Goal: Task Accomplishment & Management: Complete application form

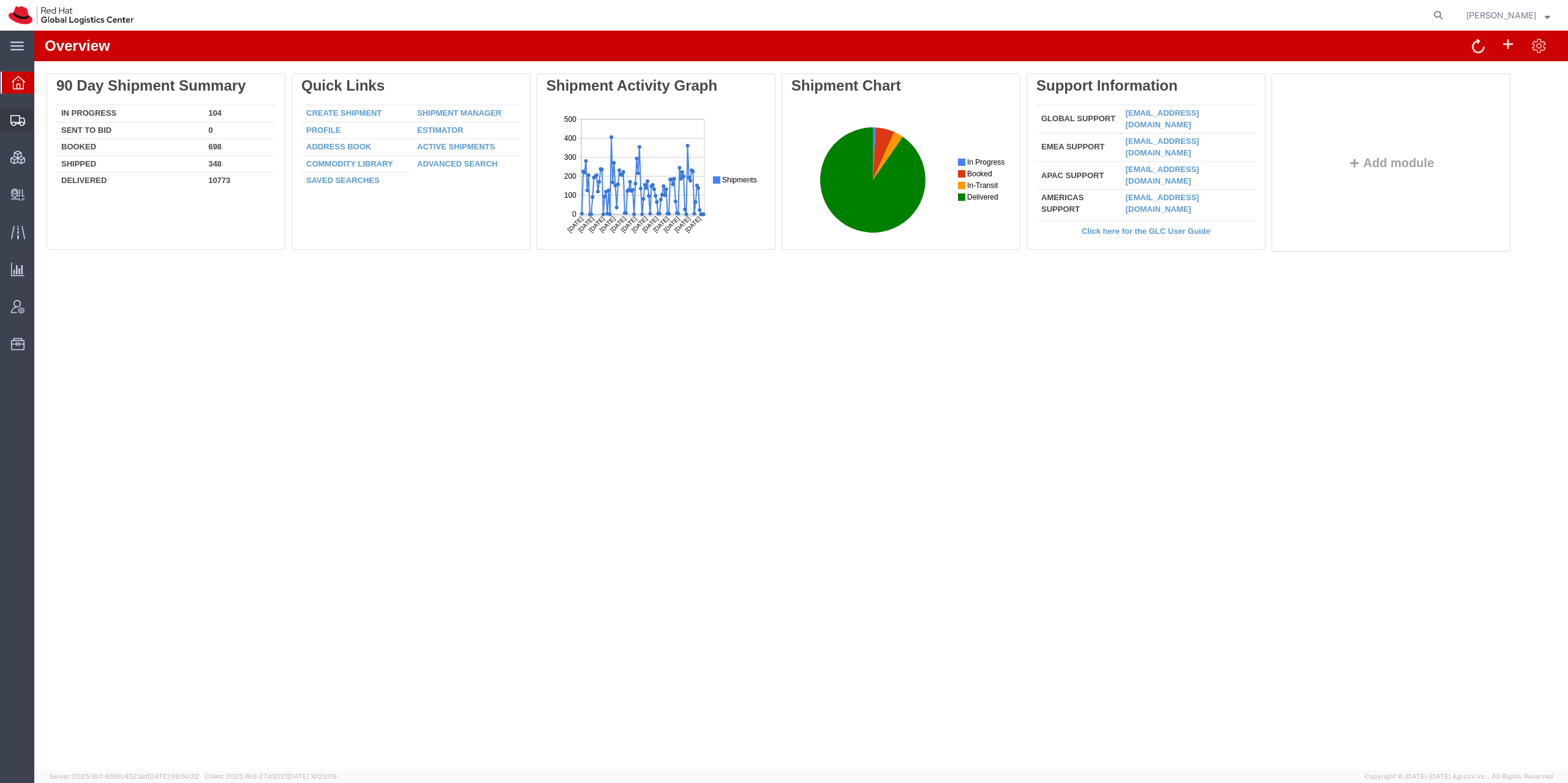
click at [2, 120] on div at bounding box center [18, 120] width 34 height 25
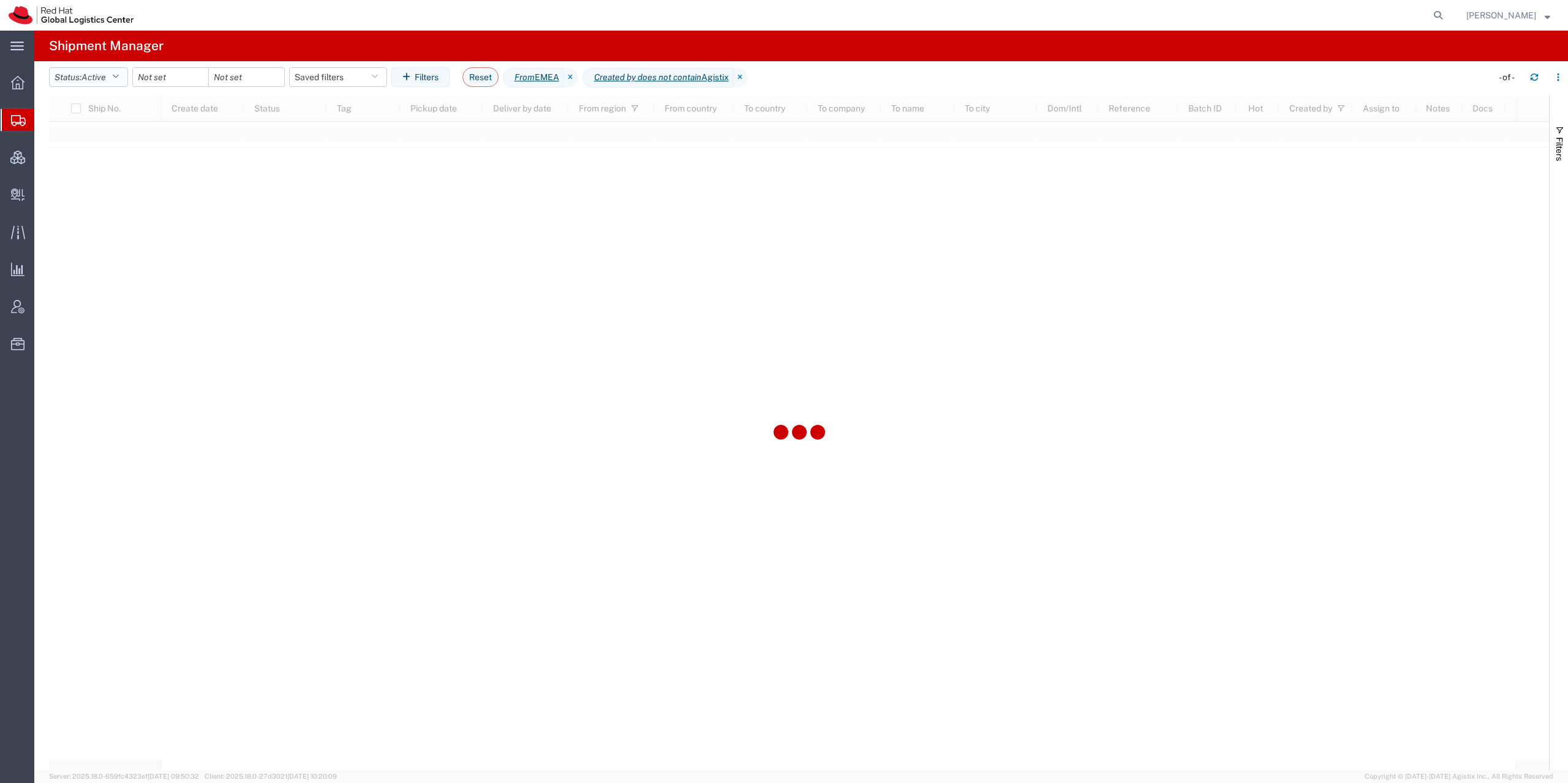
click at [79, 77] on button "Status: Active" at bounding box center [88, 77] width 79 height 19
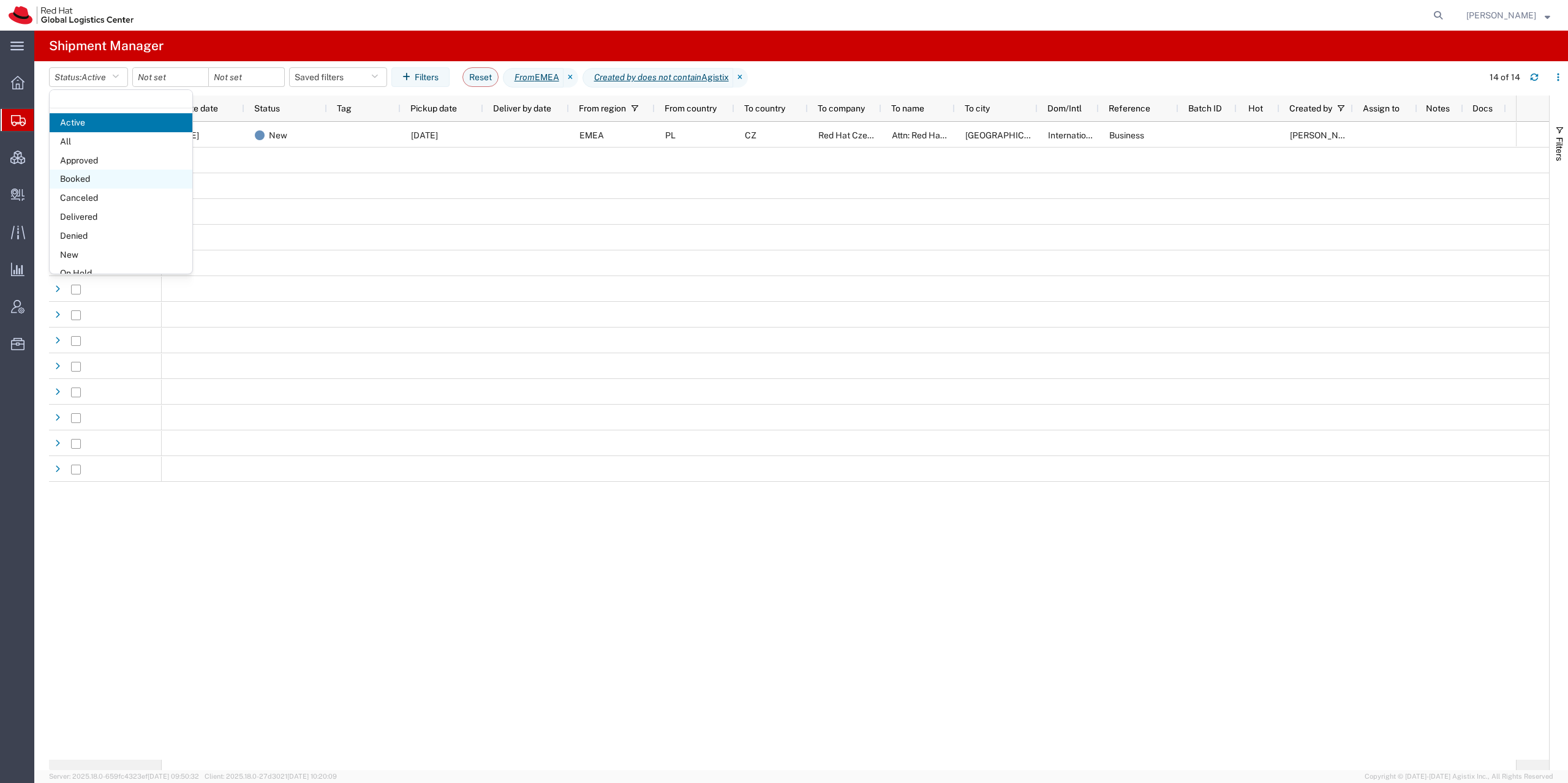
click at [107, 182] on span "Booked" at bounding box center [121, 179] width 143 height 19
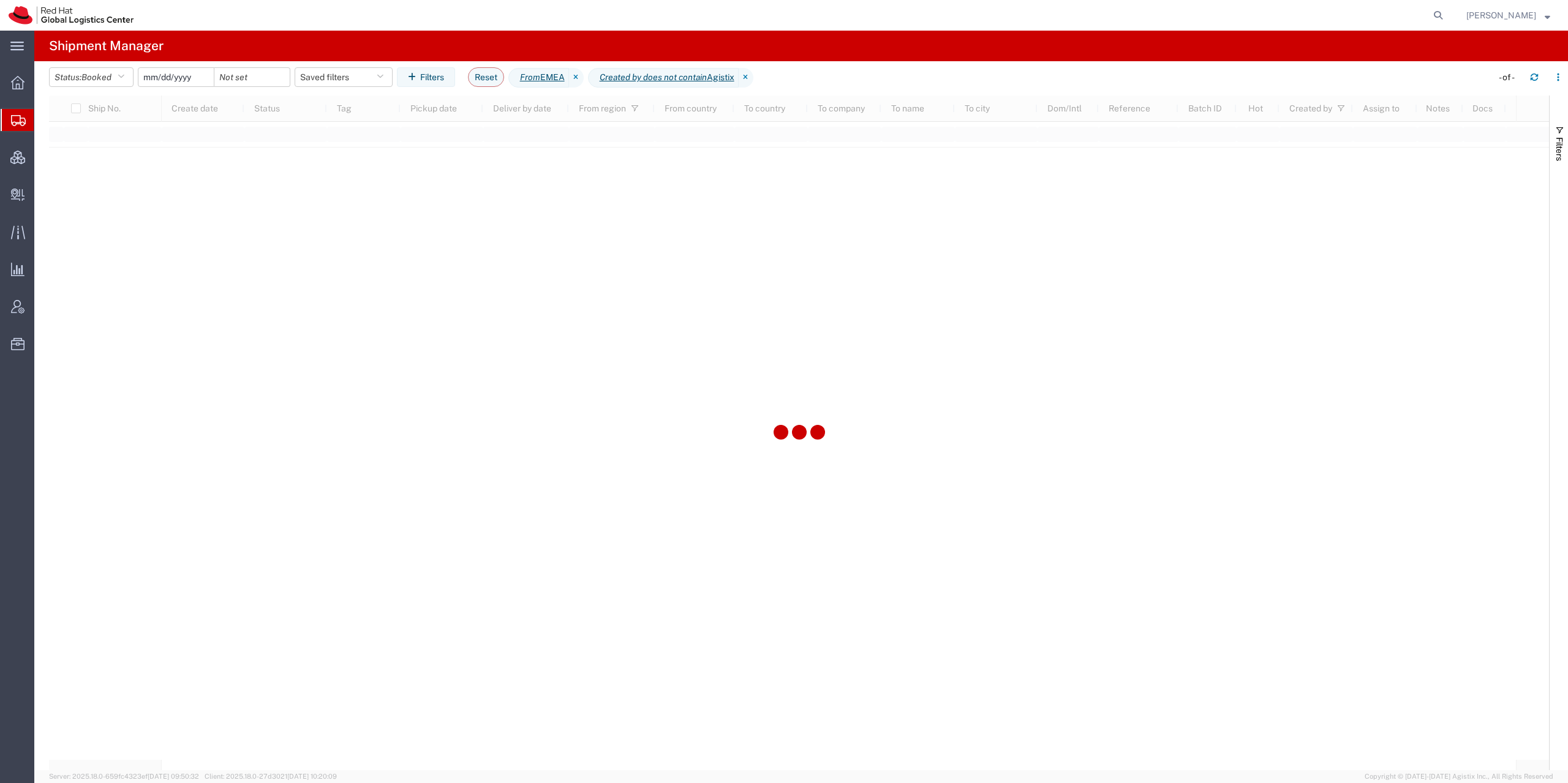
click at [199, 81] on input "date" at bounding box center [176, 77] width 75 height 18
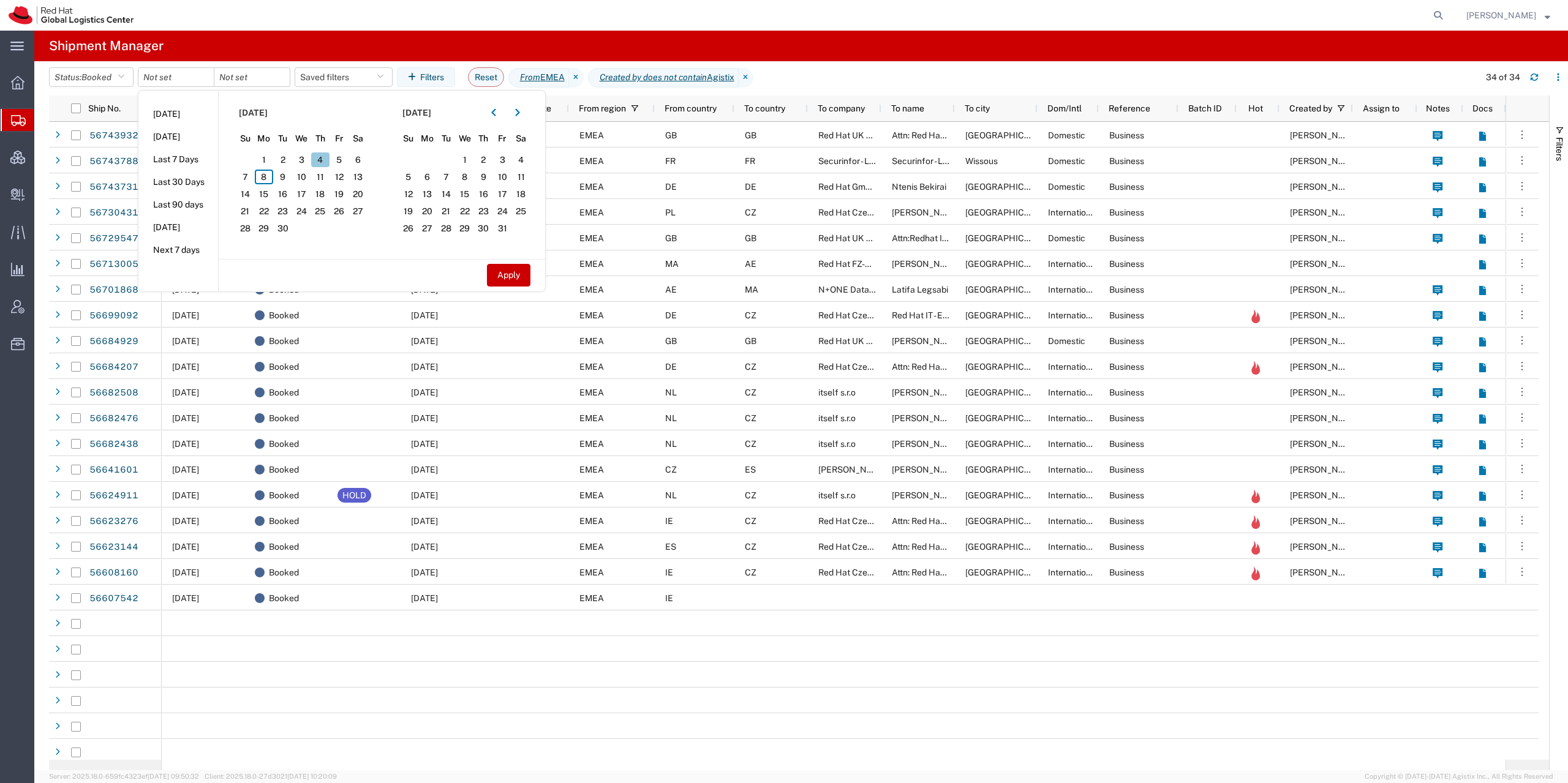
click at [325, 160] on span "4" at bounding box center [321, 159] width 19 height 14
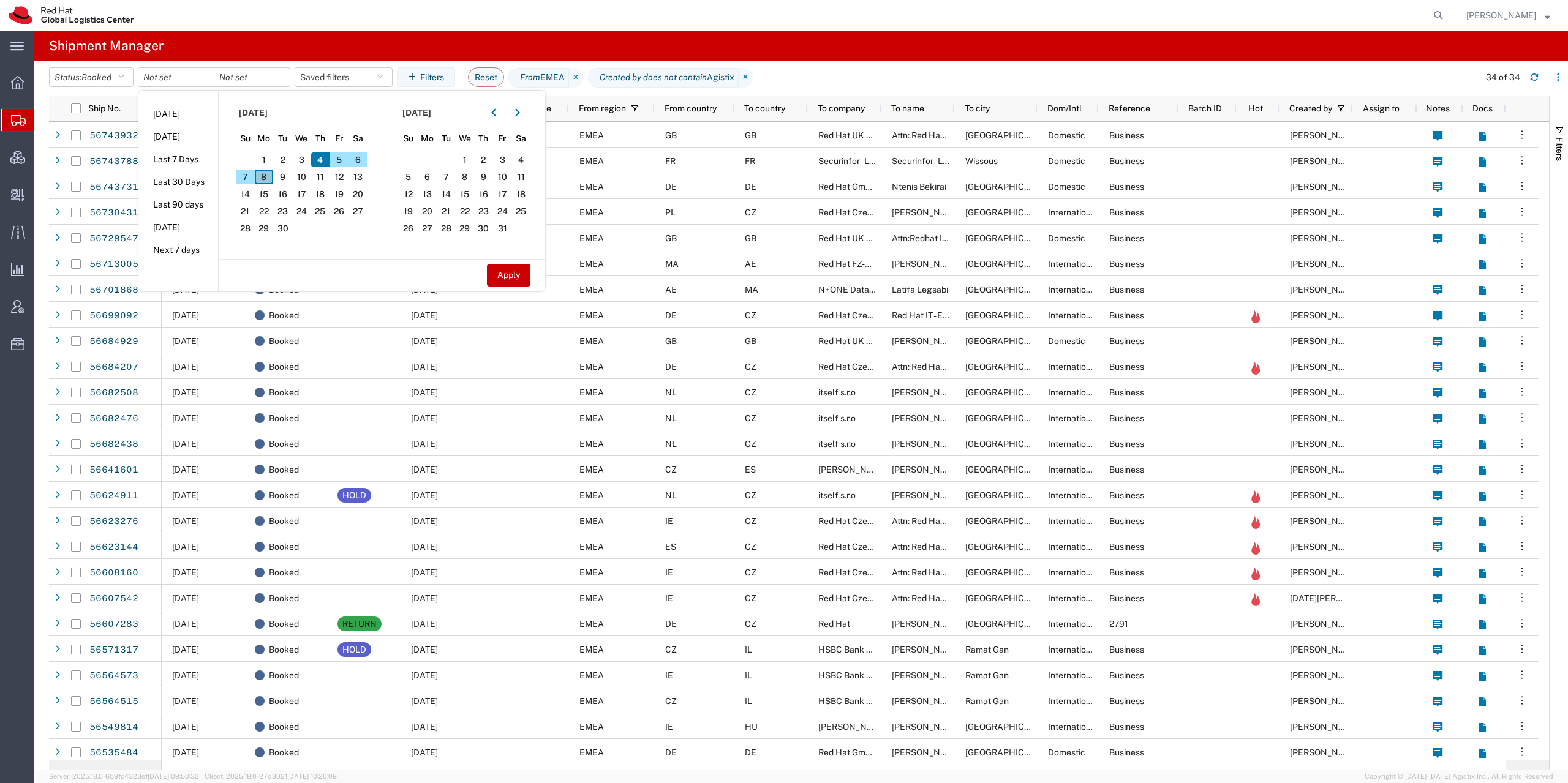
click at [267, 177] on span "8" at bounding box center [264, 177] width 19 height 14
click at [500, 270] on button "Apply" at bounding box center [509, 275] width 43 height 22
type input "2025-09-04"
type input "2025-09-08"
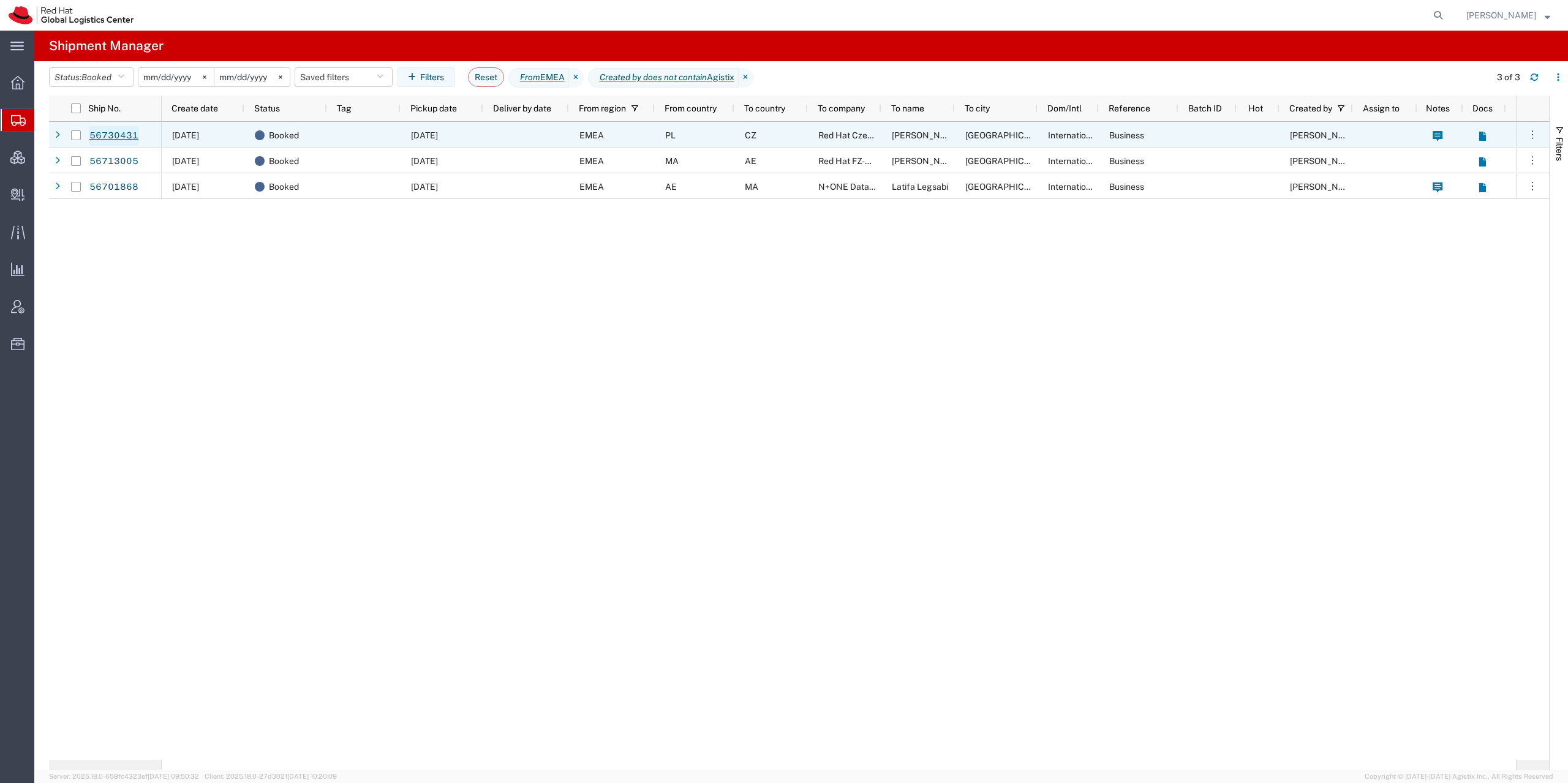
click at [116, 135] on link "56730431" at bounding box center [114, 136] width 50 height 19
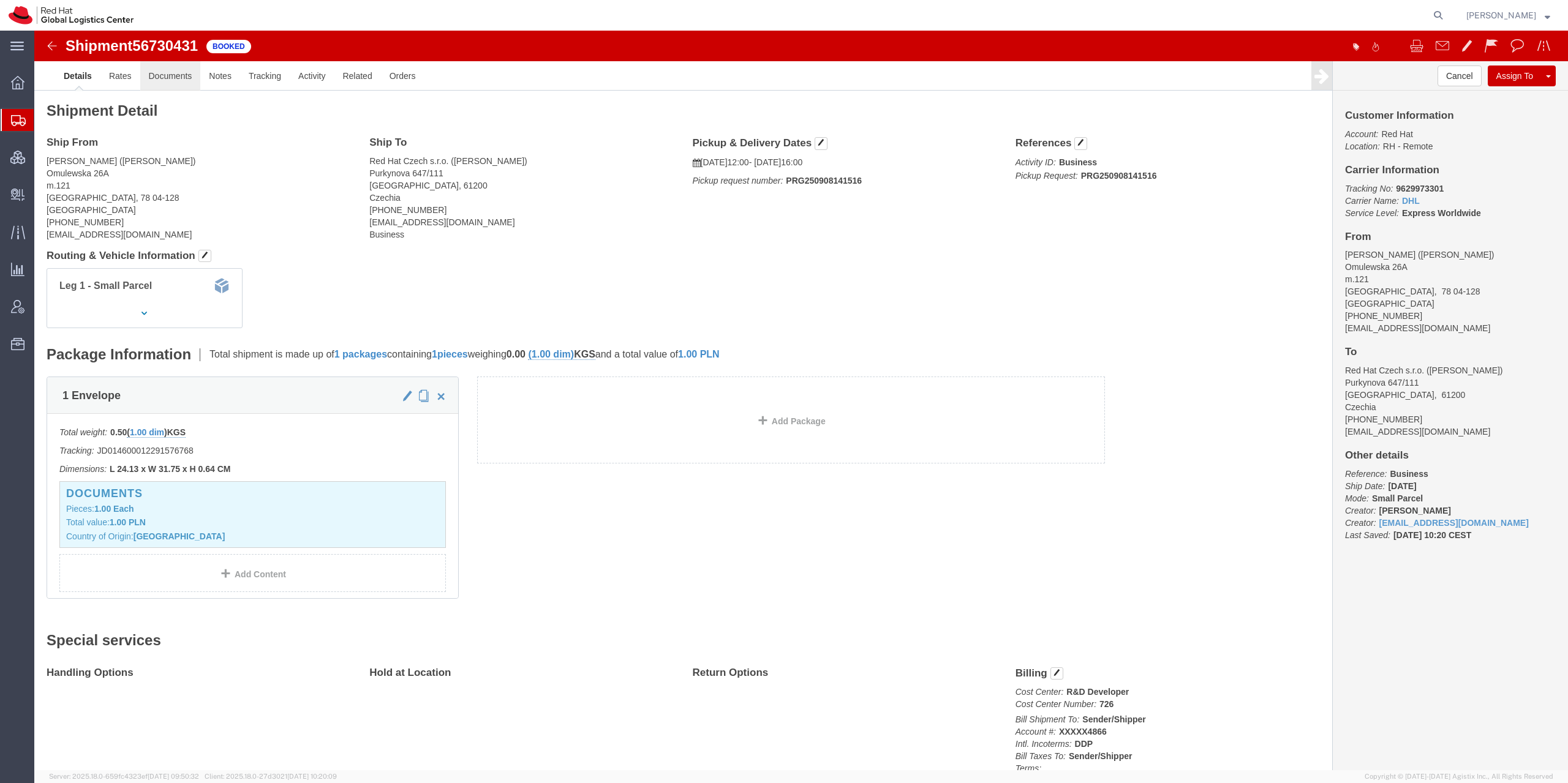
click link "Documents"
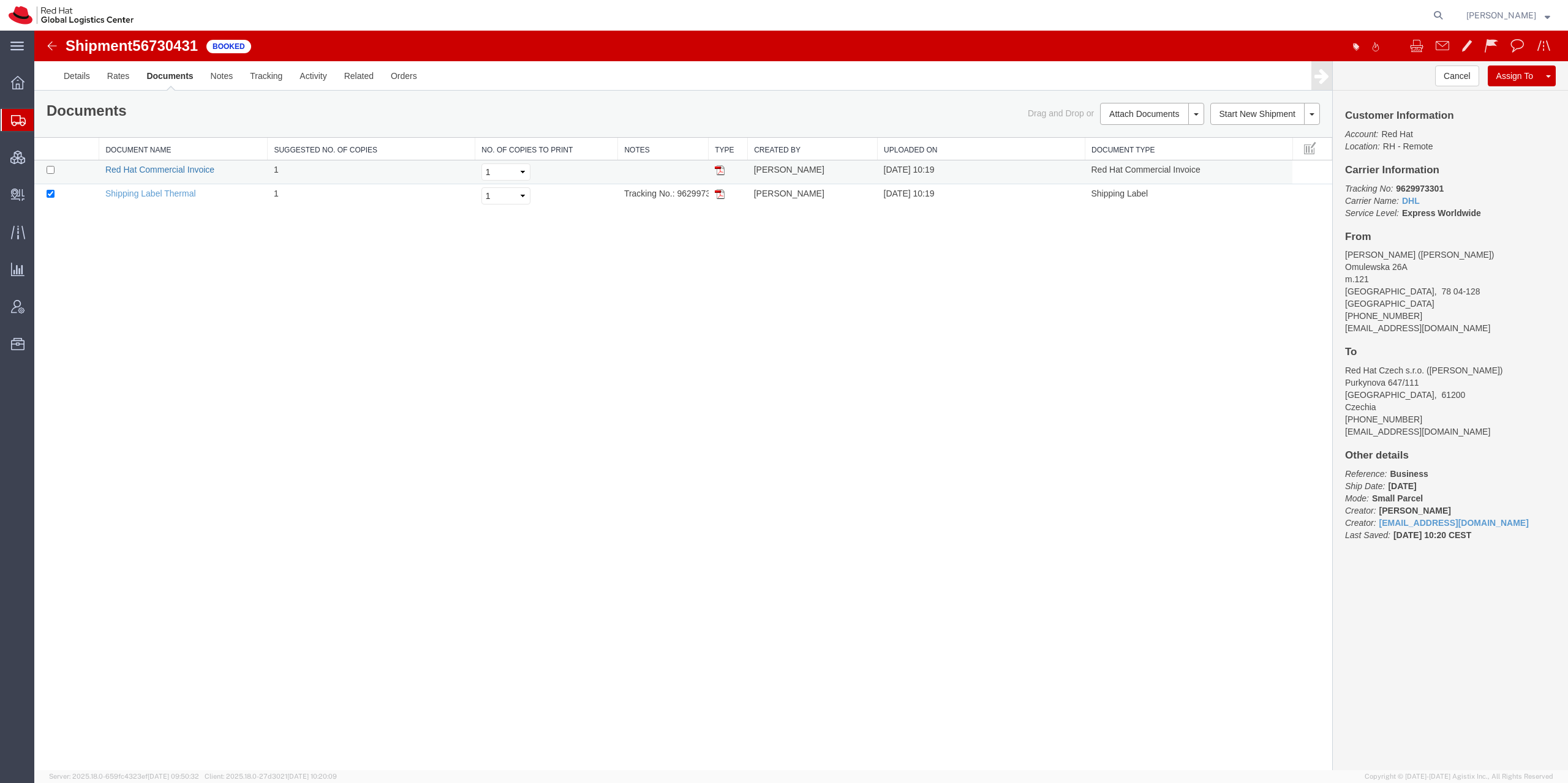
click at [191, 171] on link "Red Hat Commercial Invoice" at bounding box center [160, 170] width 109 height 10
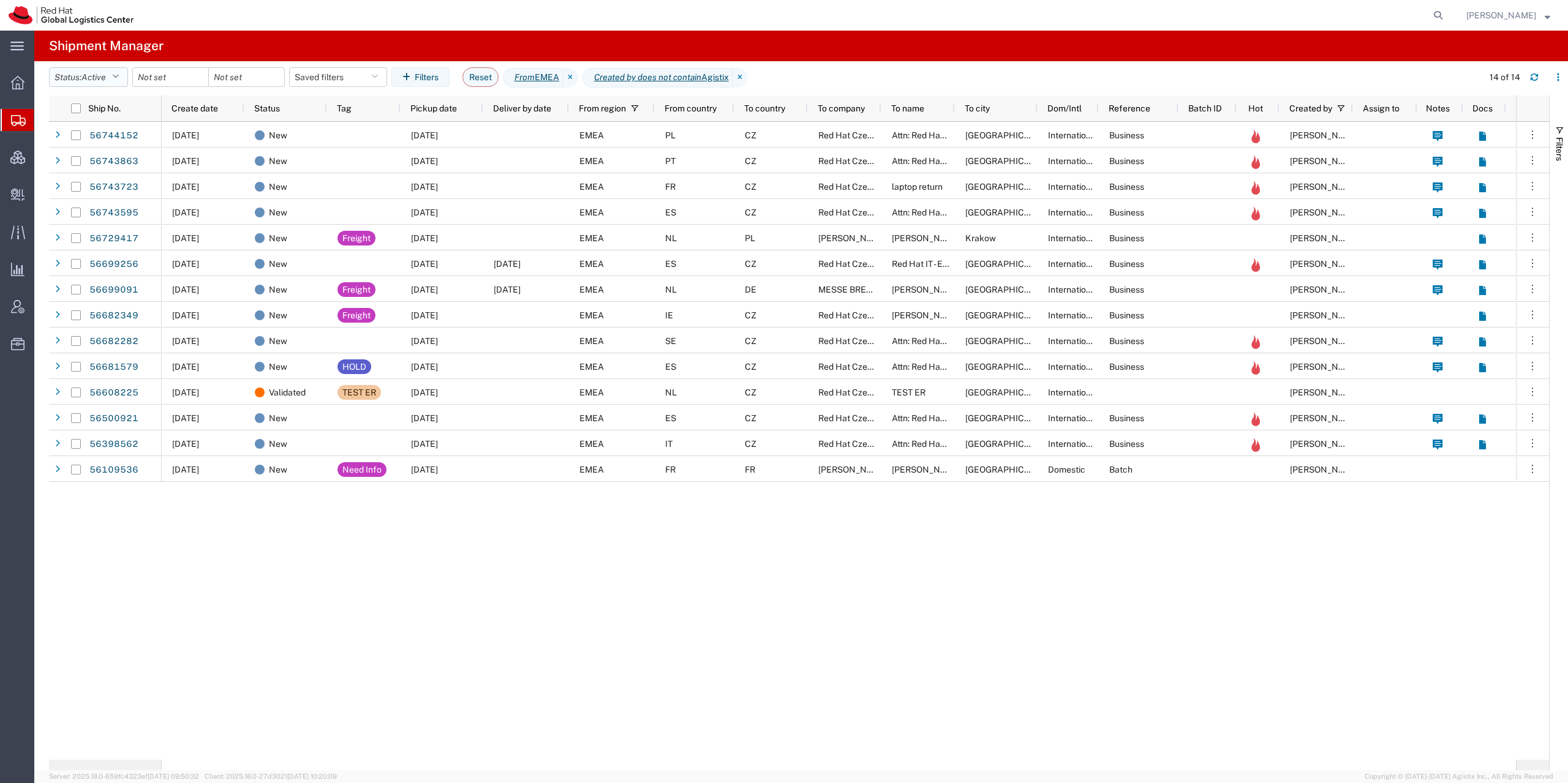
click at [106, 77] on span "Active" at bounding box center [94, 77] width 25 height 10
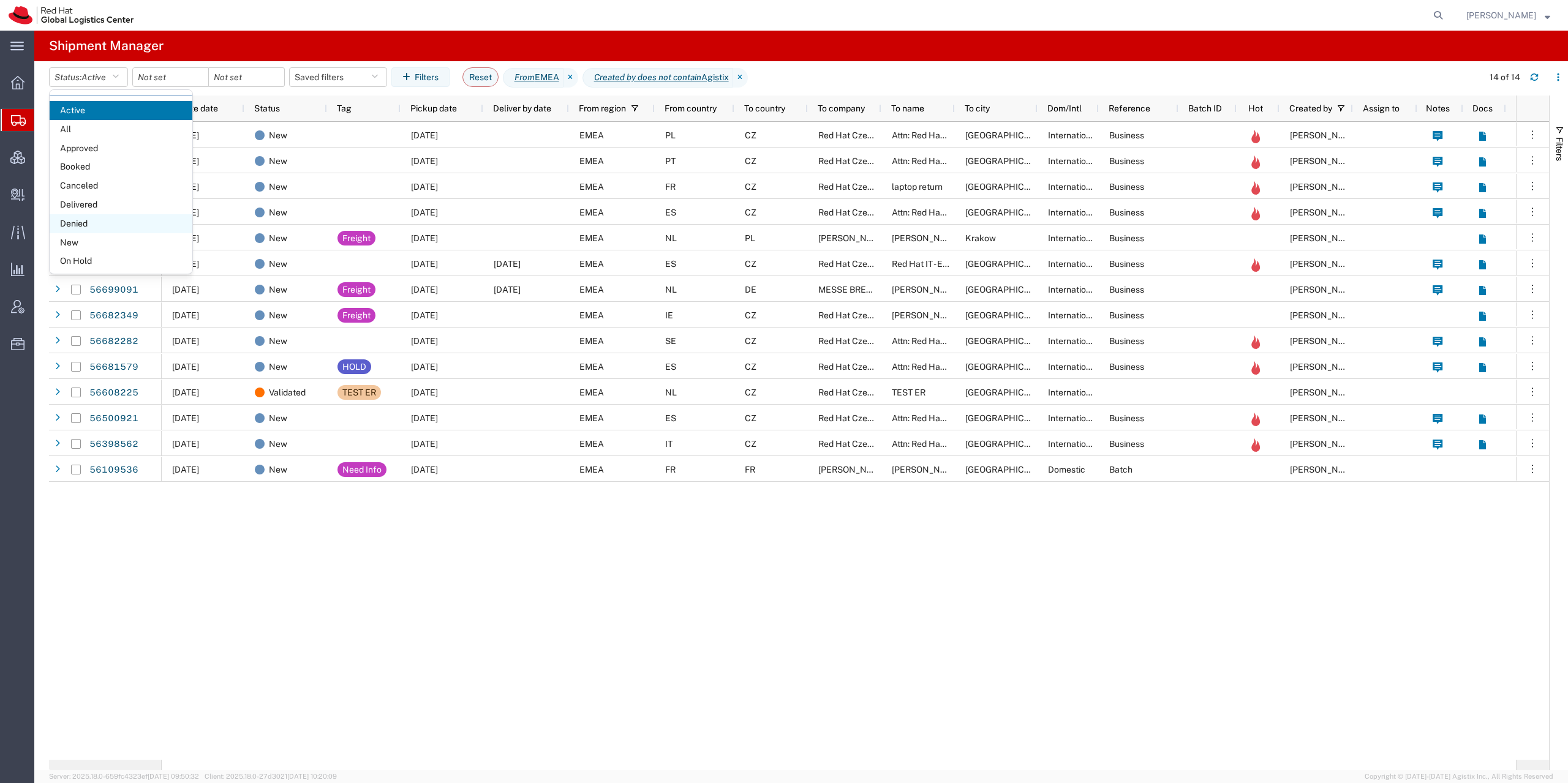
scroll to position [71, 0]
click at [94, 258] on span "Shipped" at bounding box center [121, 259] width 143 height 19
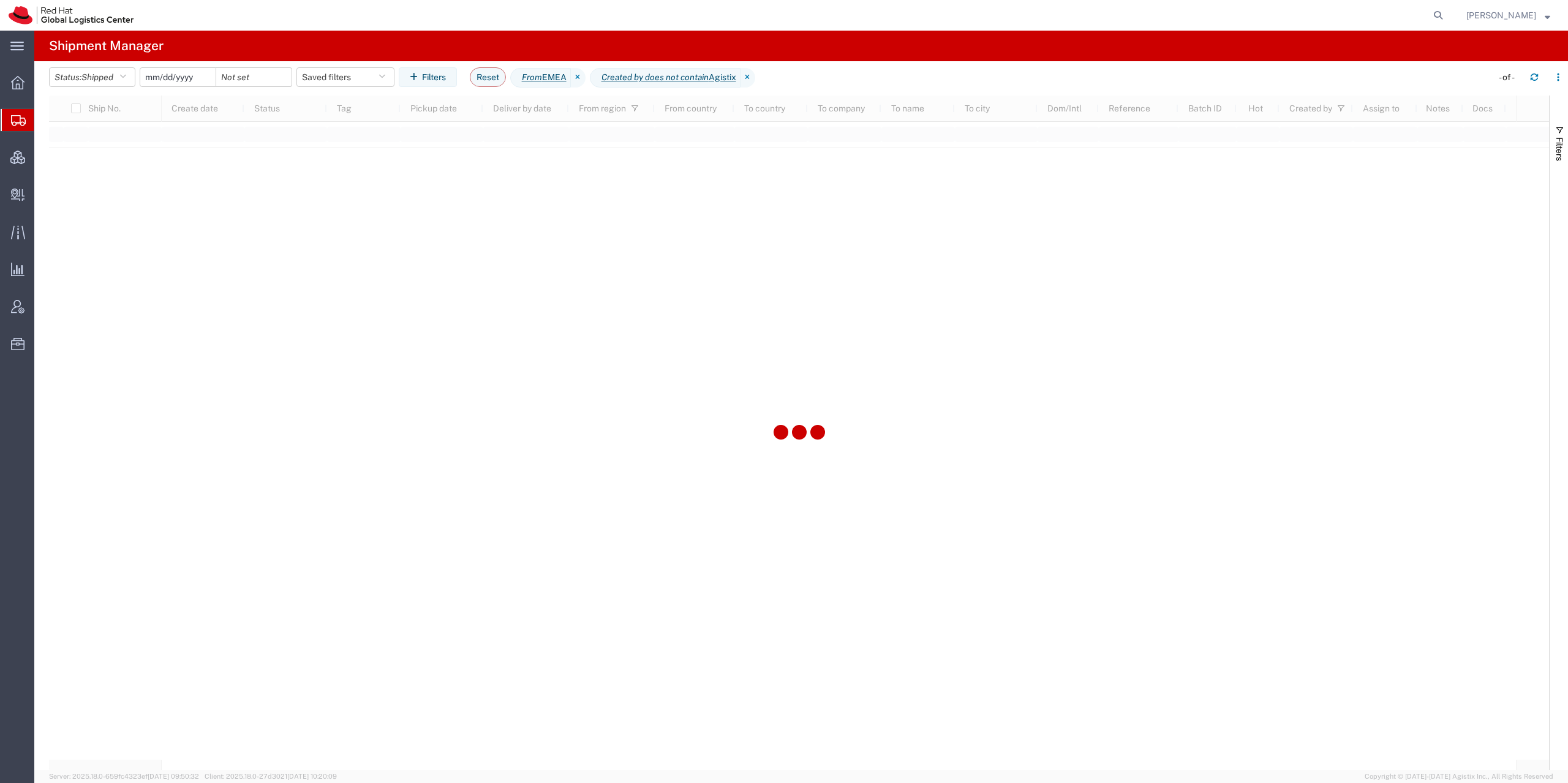
click at [200, 80] on input "date" at bounding box center [178, 77] width 75 height 18
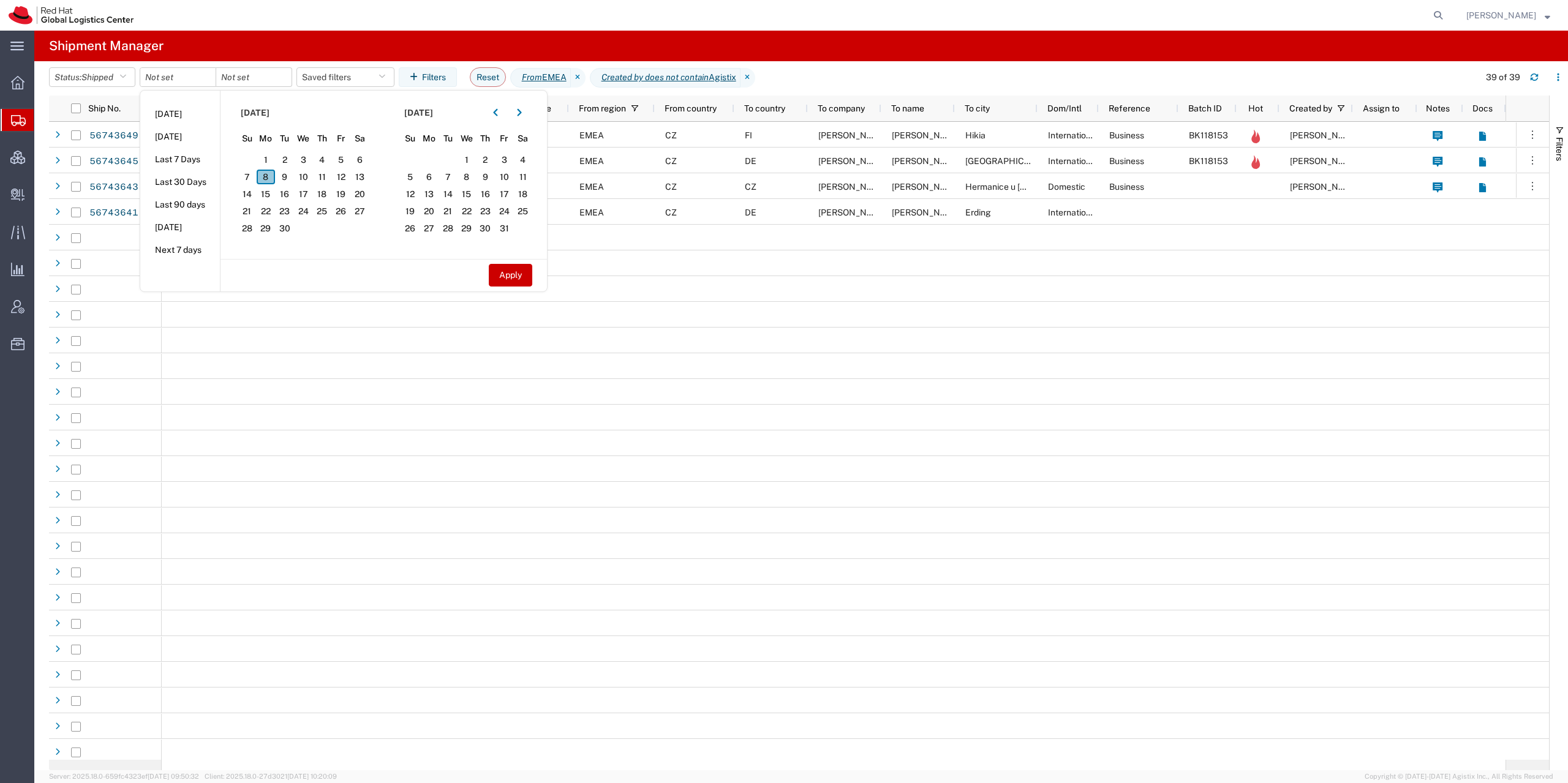
click at [270, 175] on span "8" at bounding box center [267, 177] width 19 height 14
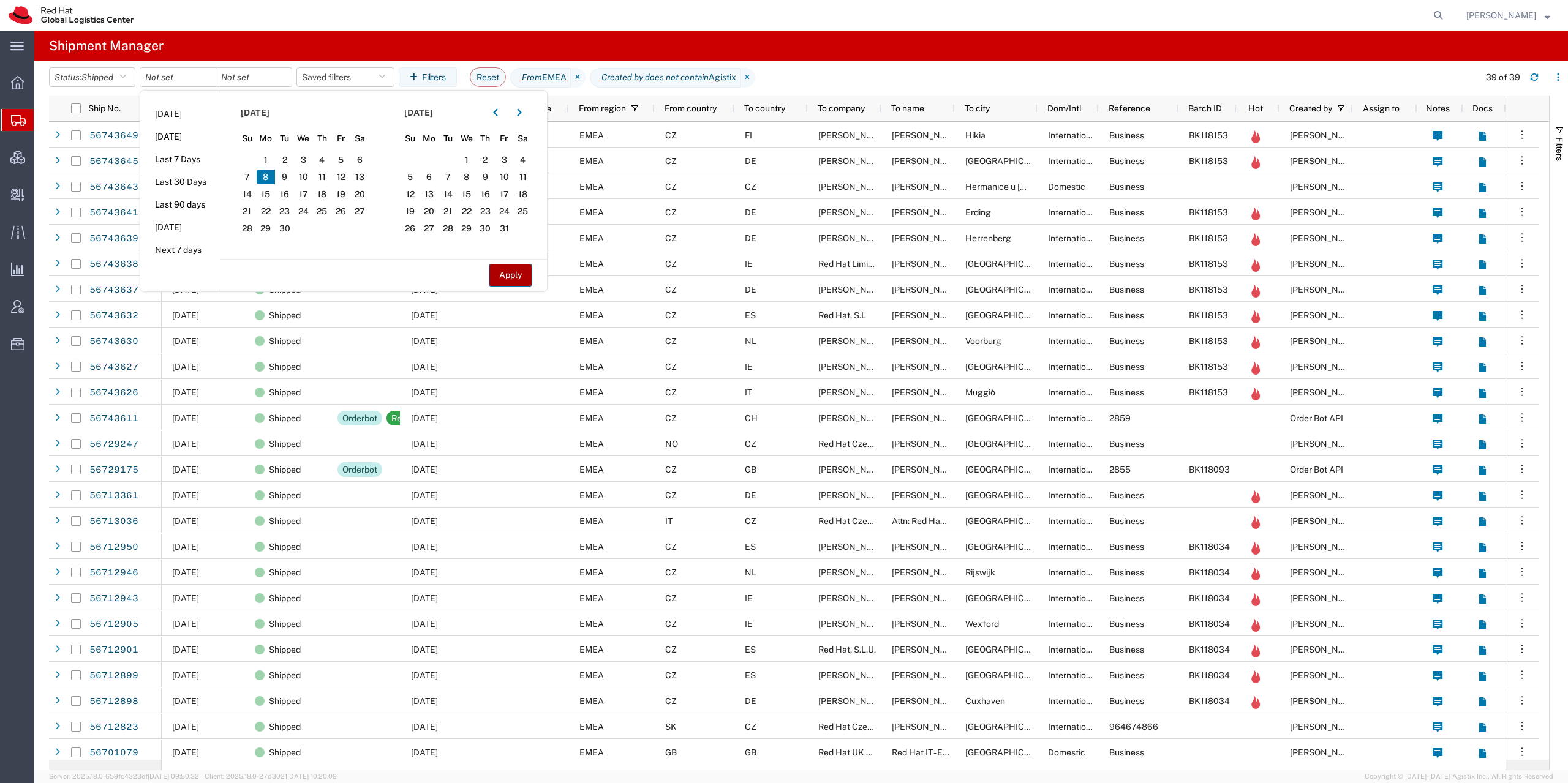
click at [531, 273] on button "Apply" at bounding box center [510, 275] width 43 height 22
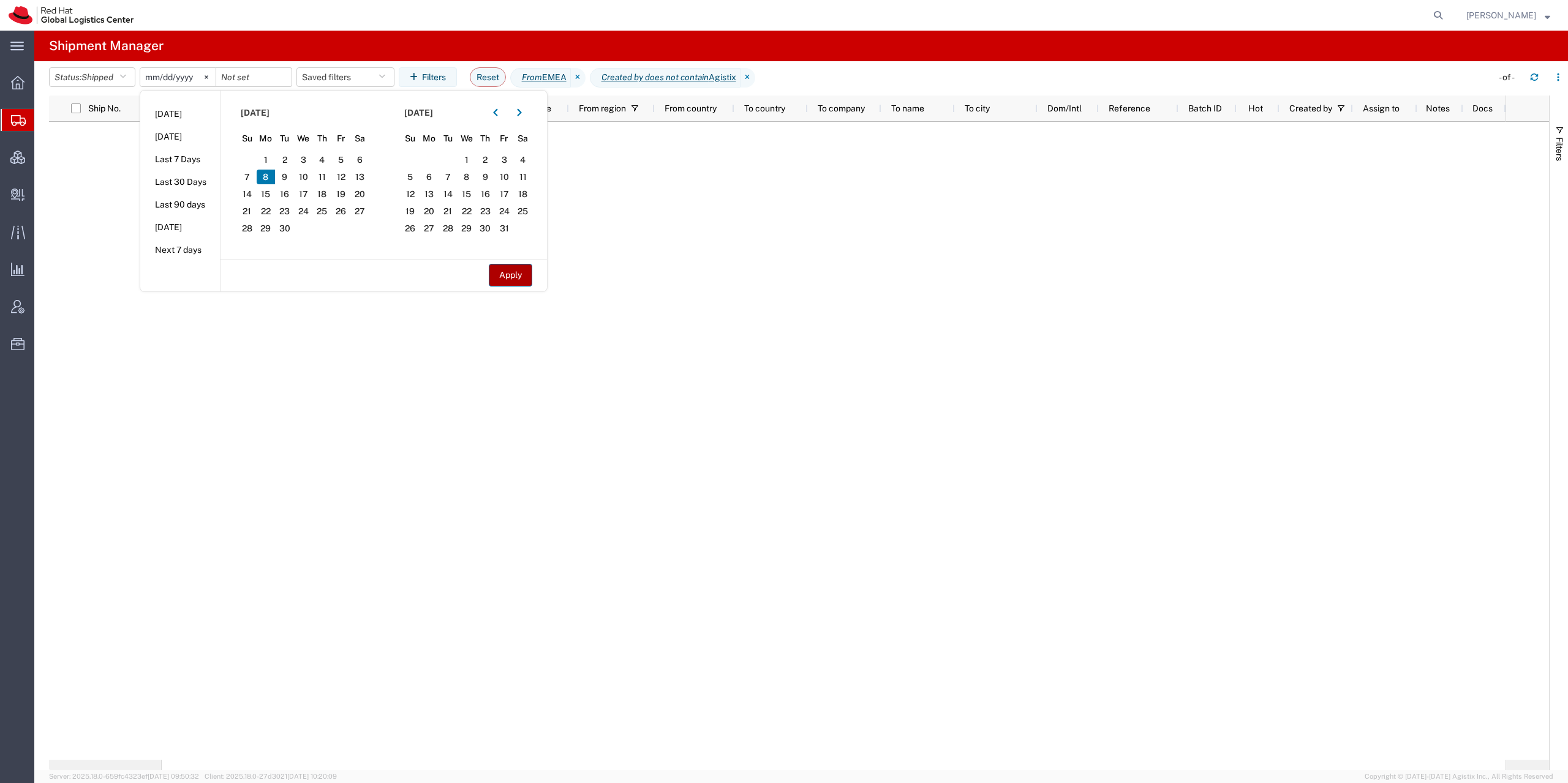
type input "2025-09-08"
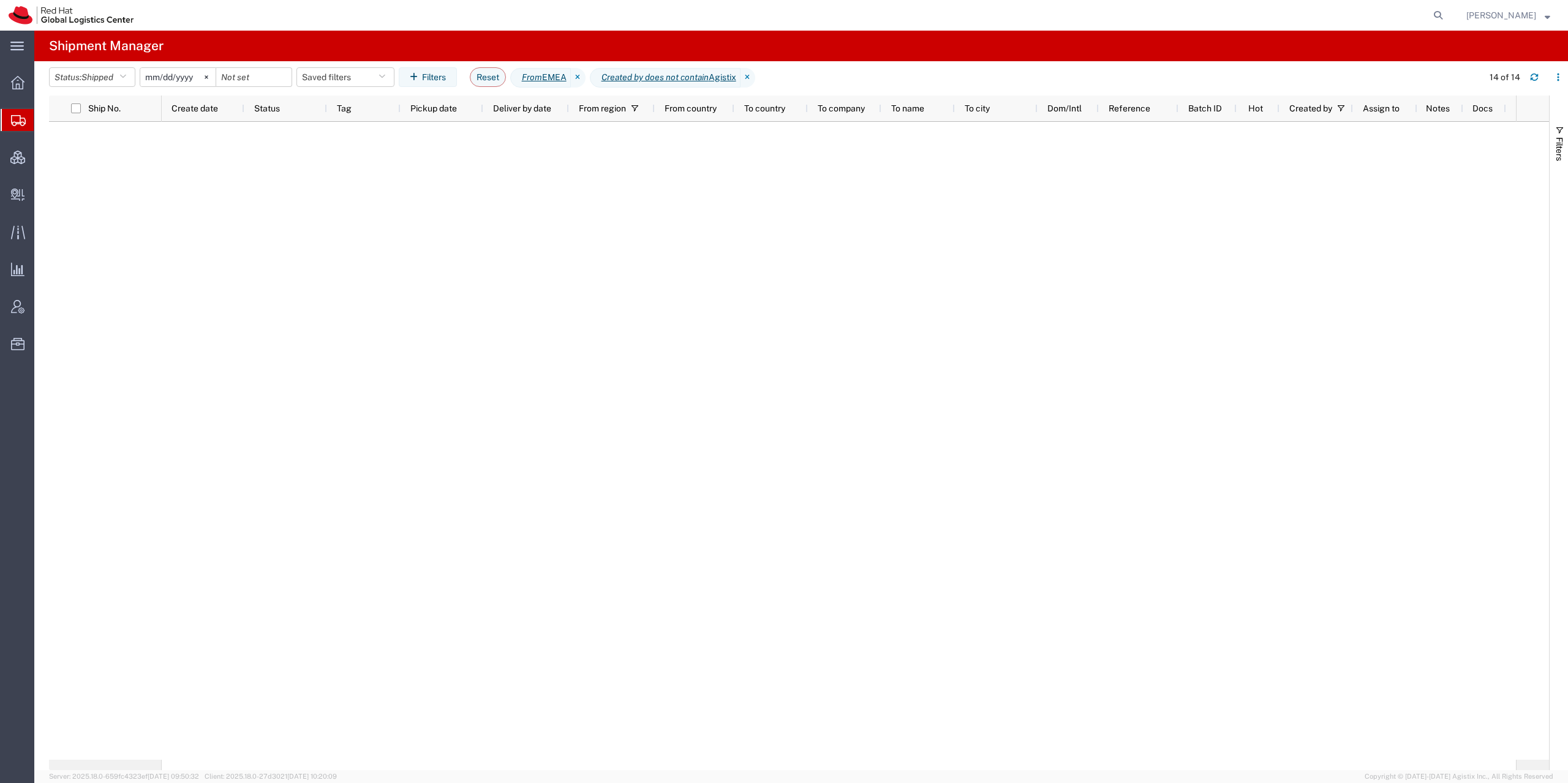
click at [685, 42] on agx-page-header "Shipment Manager" at bounding box center [802, 46] width 1534 height 30
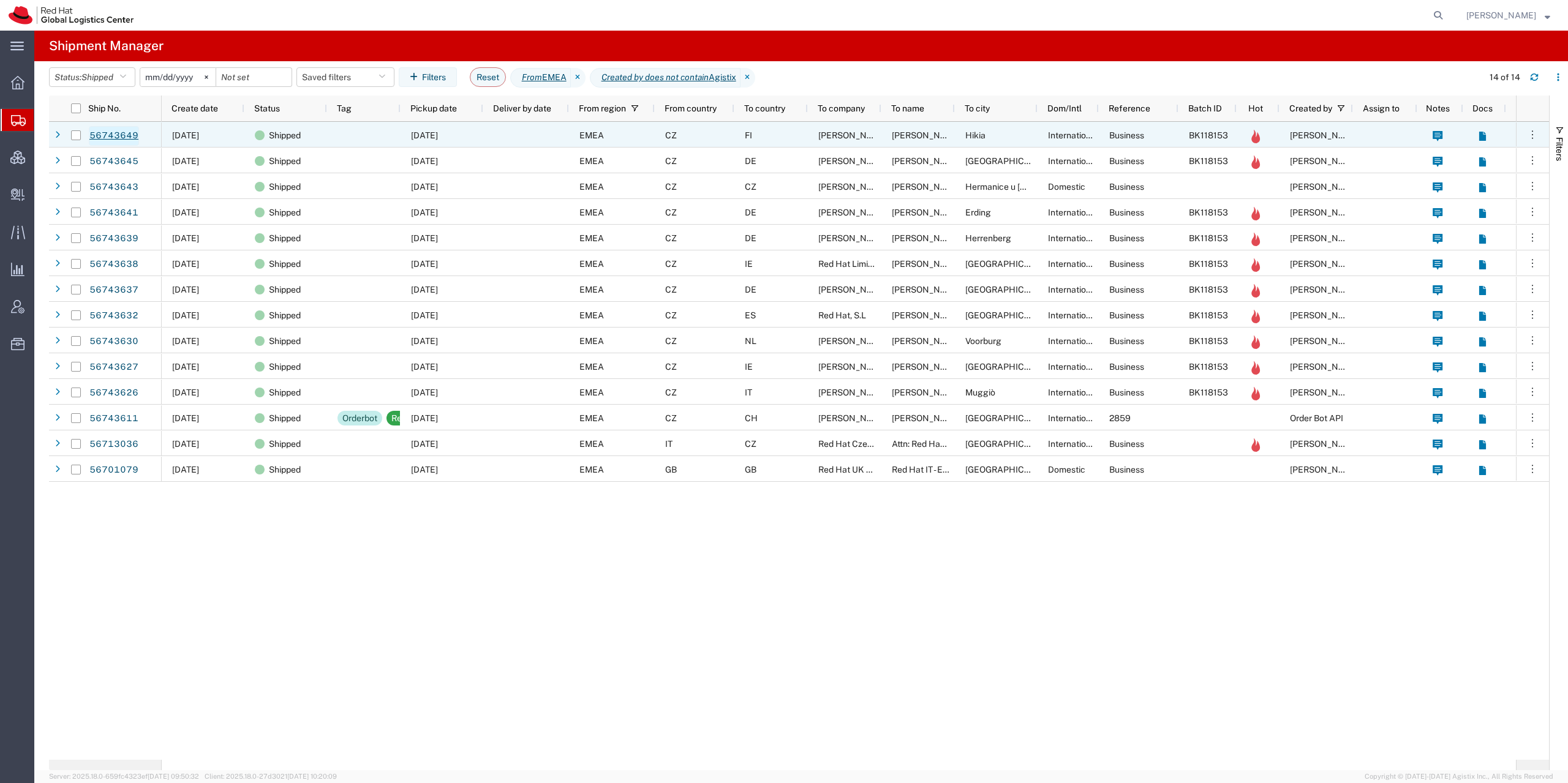
click at [124, 135] on link "56743649" at bounding box center [114, 136] width 50 height 19
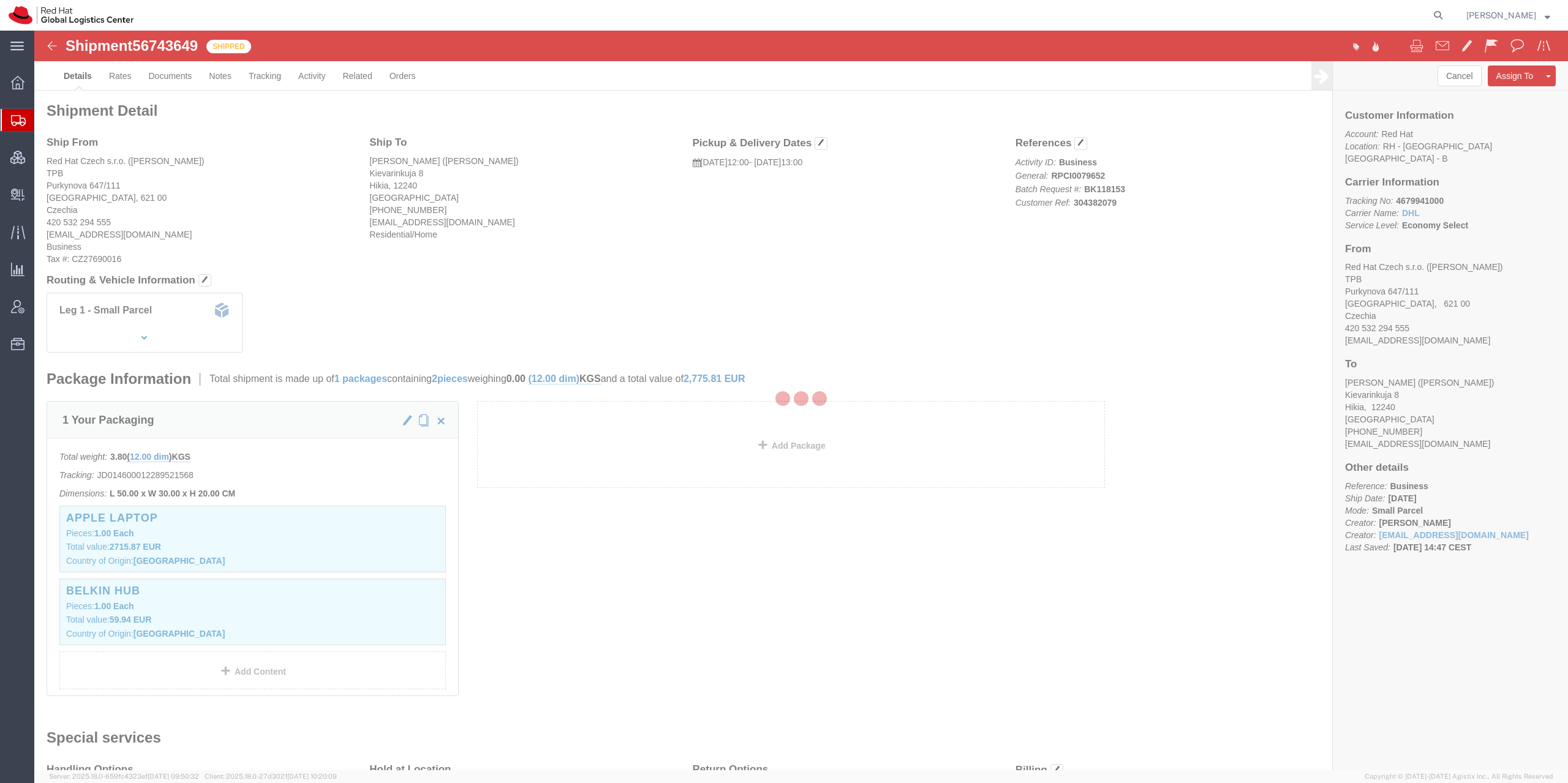
click div
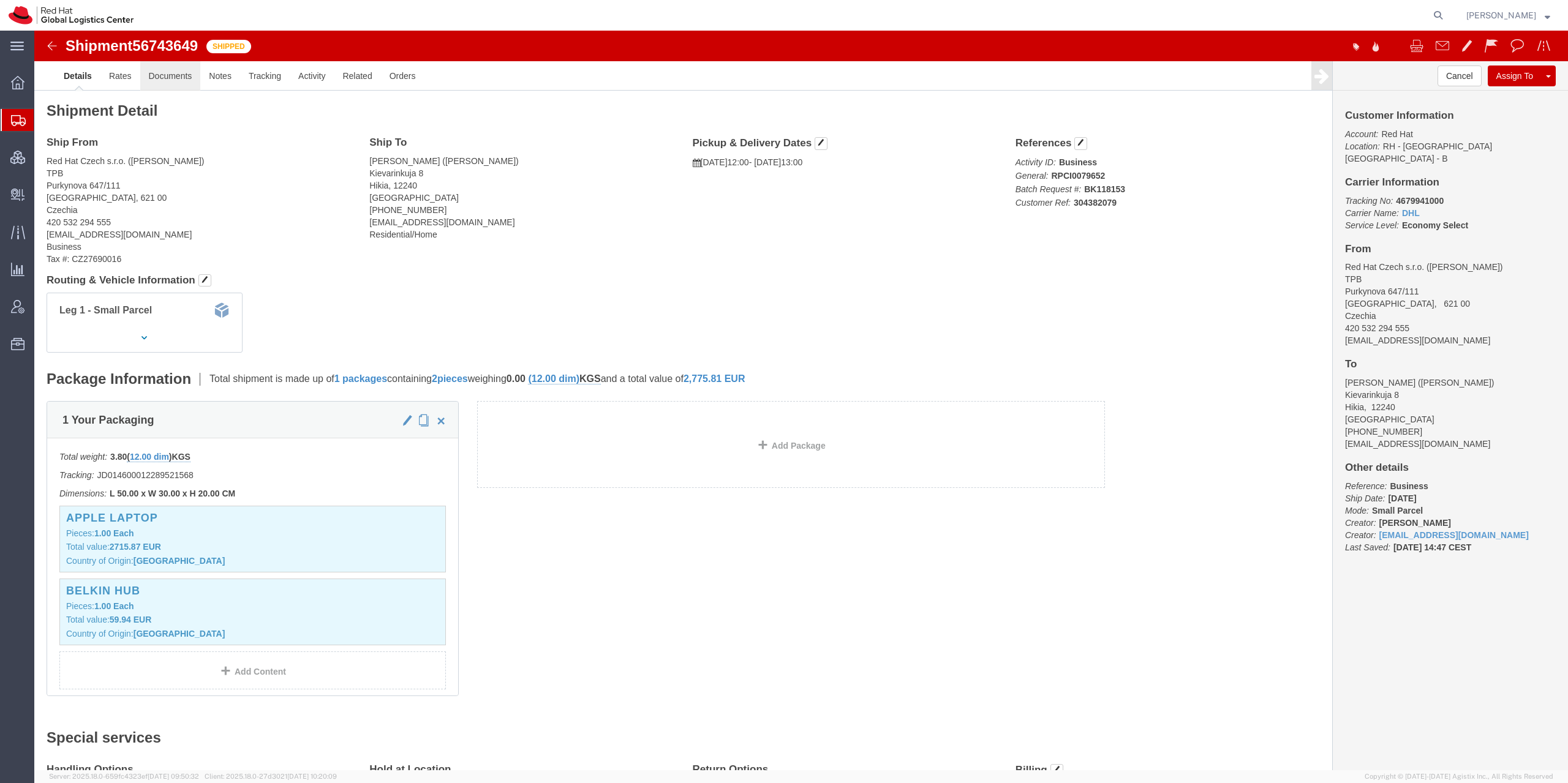
click link "Documents"
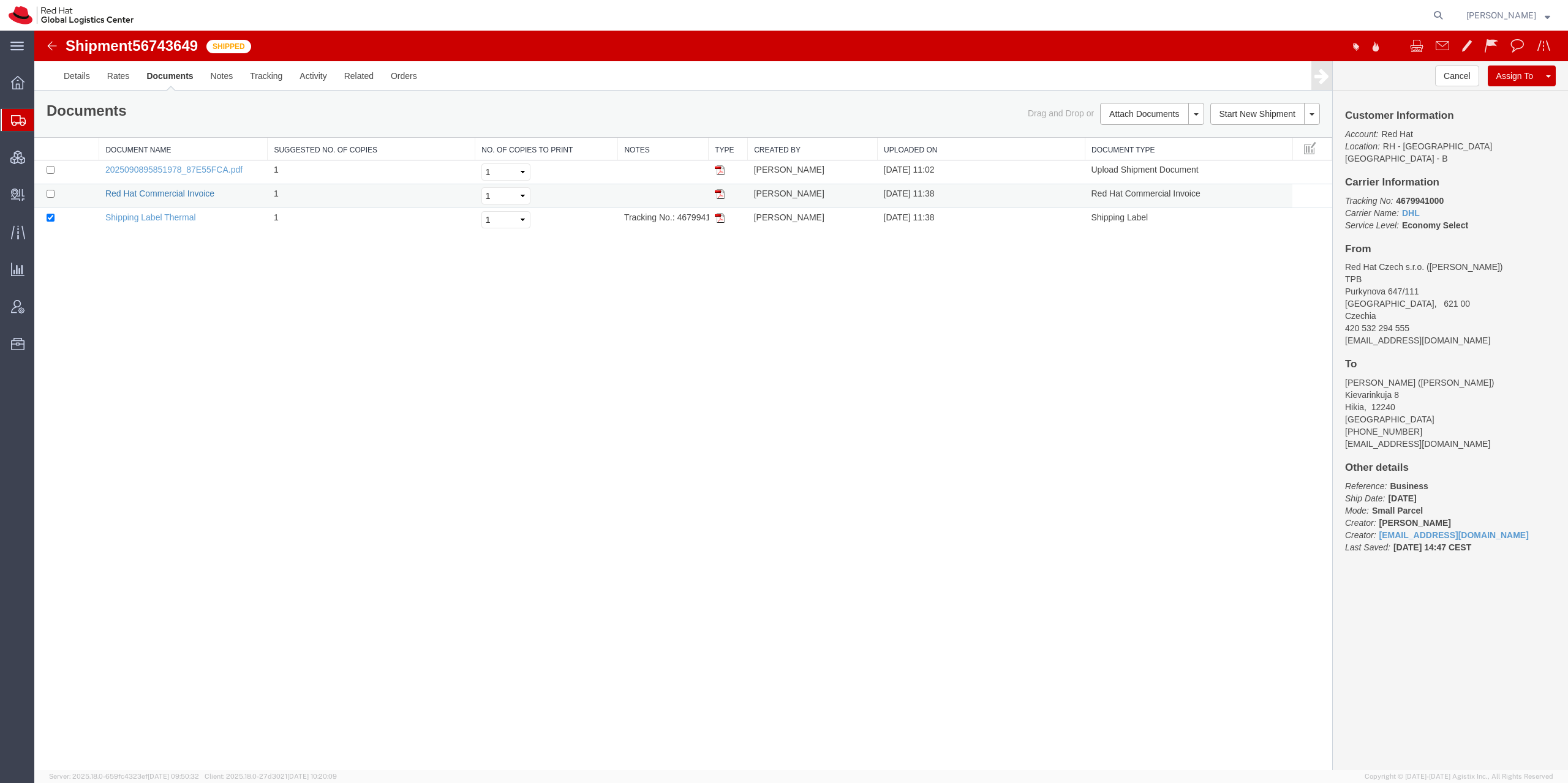
click at [171, 195] on link "Red Hat Commercial Invoice" at bounding box center [160, 194] width 109 height 10
click at [173, 194] on link "Red Hat Commercial Invoice" at bounding box center [160, 194] width 109 height 10
click at [1447, 15] on icon at bounding box center [1438, 14] width 17 height 17
type input "56186804"
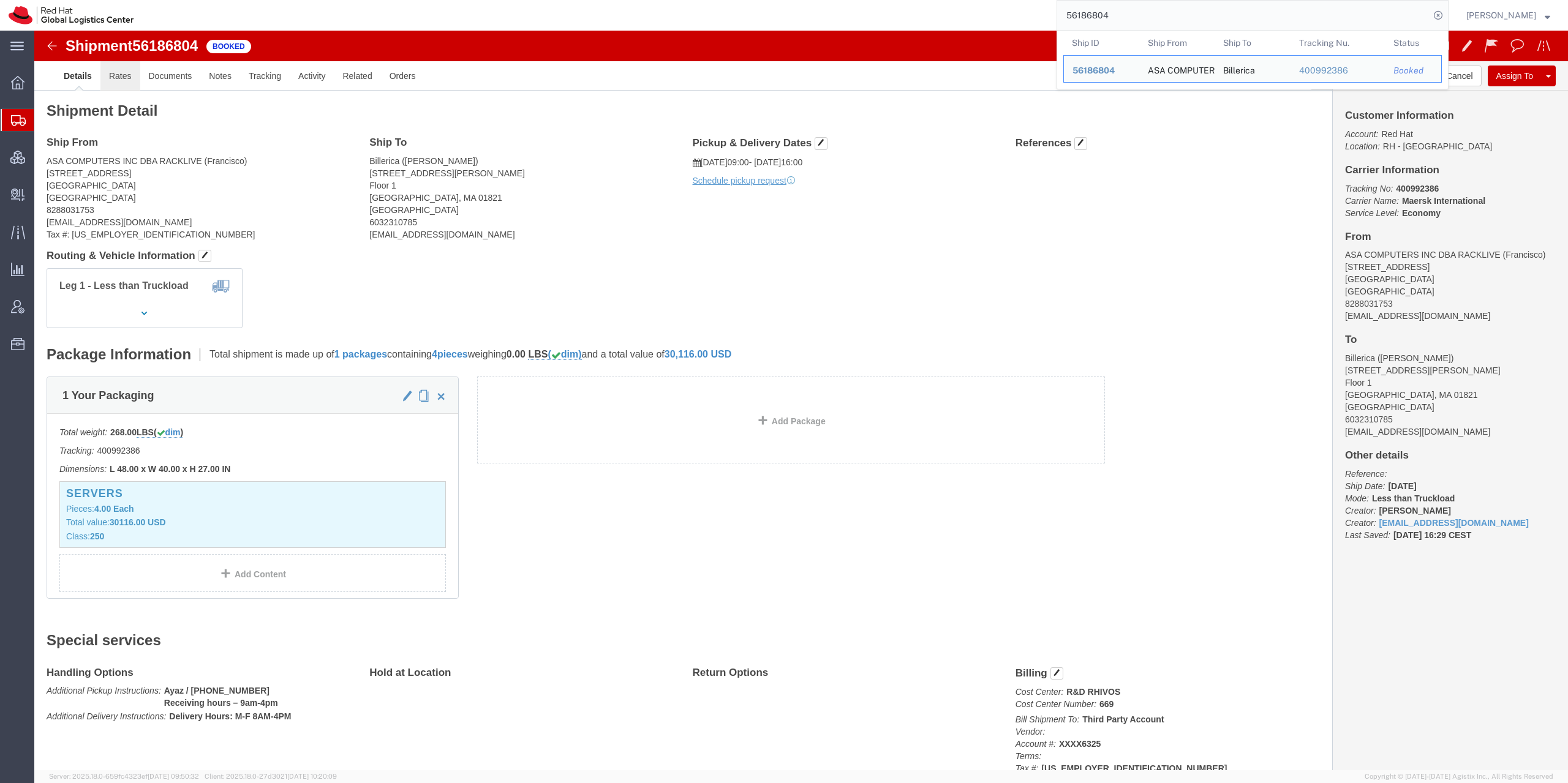
click link "Rates"
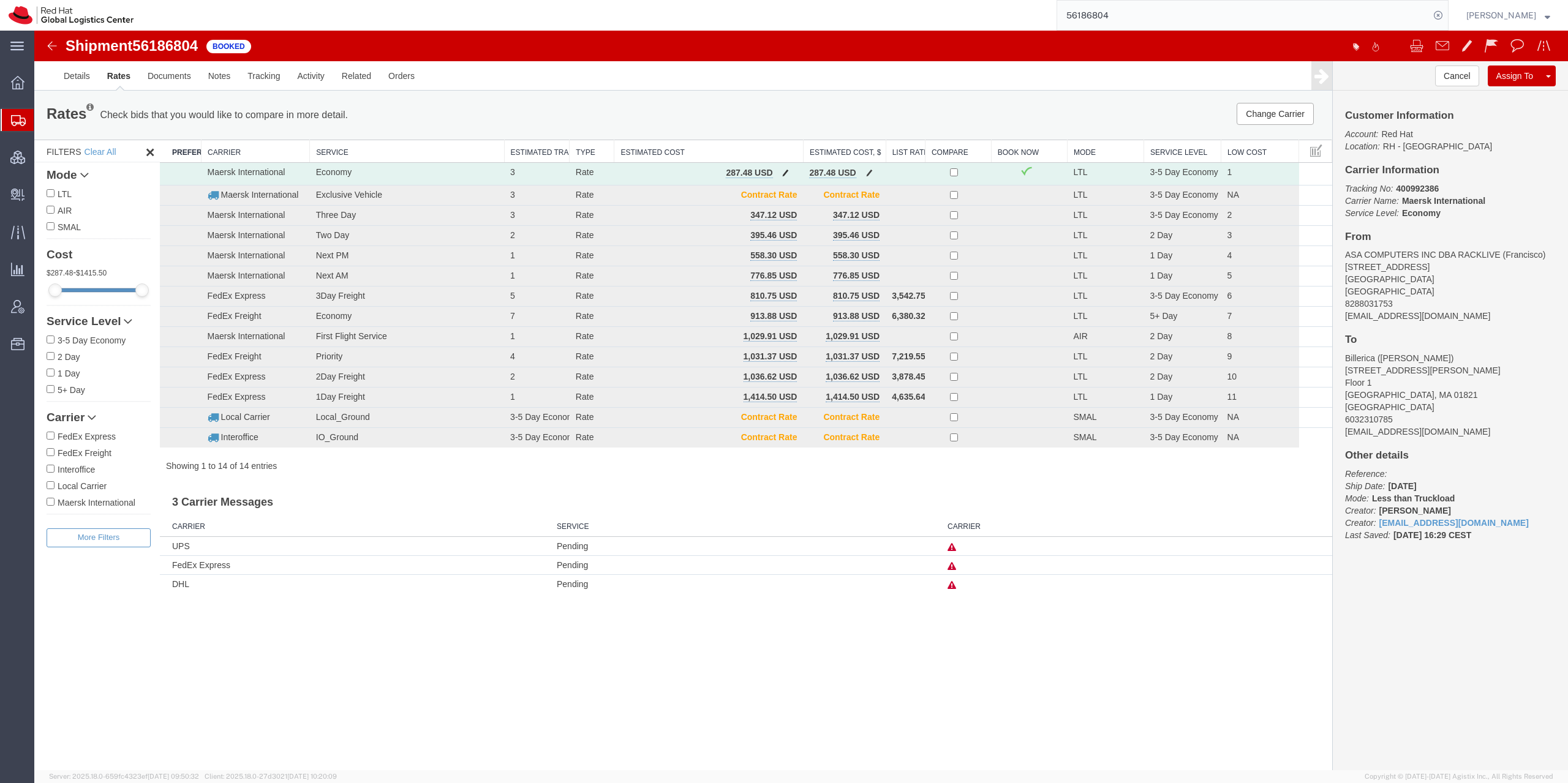
click at [787, 171] on span "button" at bounding box center [786, 172] width 6 height 9
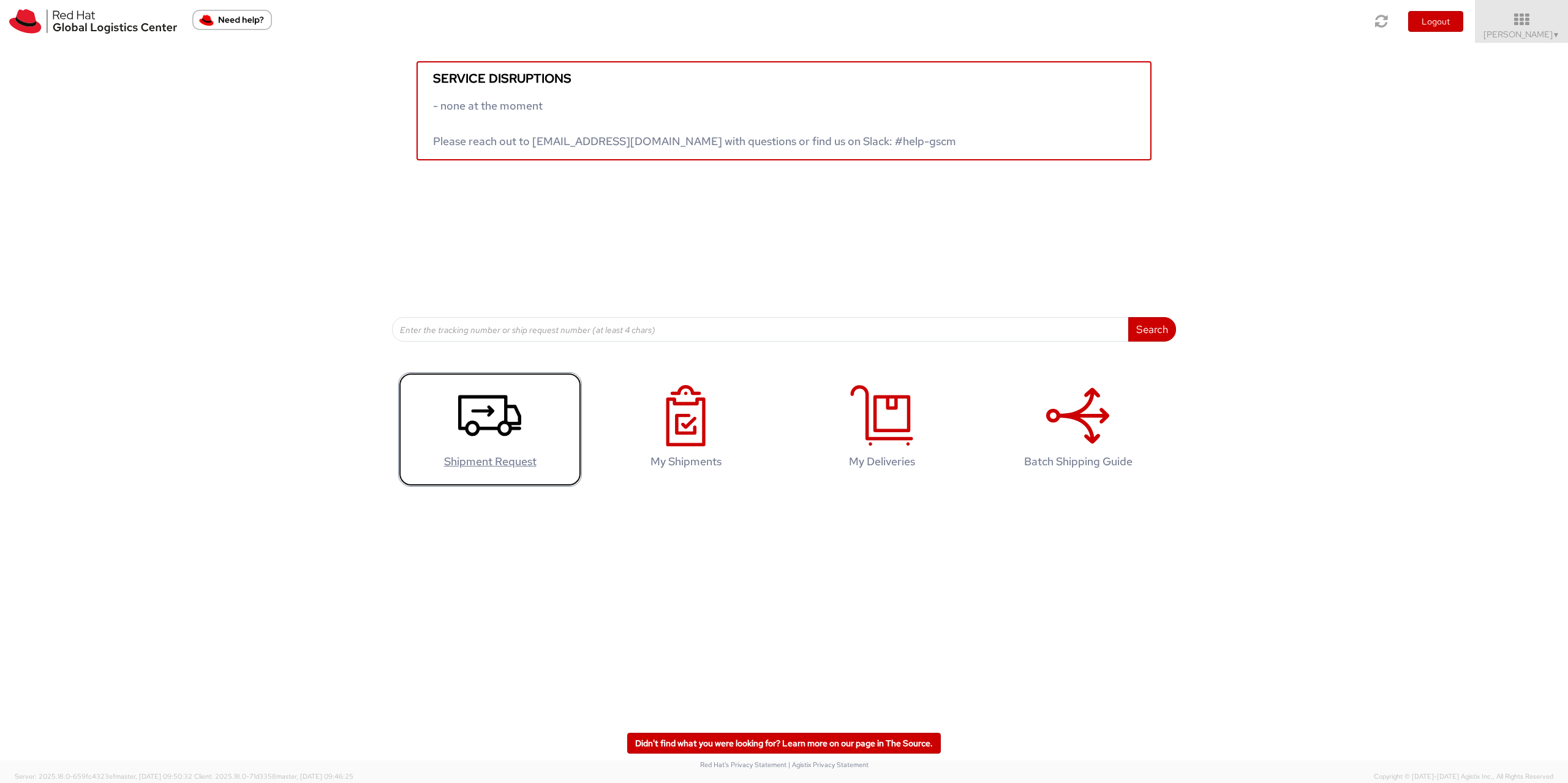
click at [442, 454] on link "Shipment Request" at bounding box center [489, 429] width 183 height 114
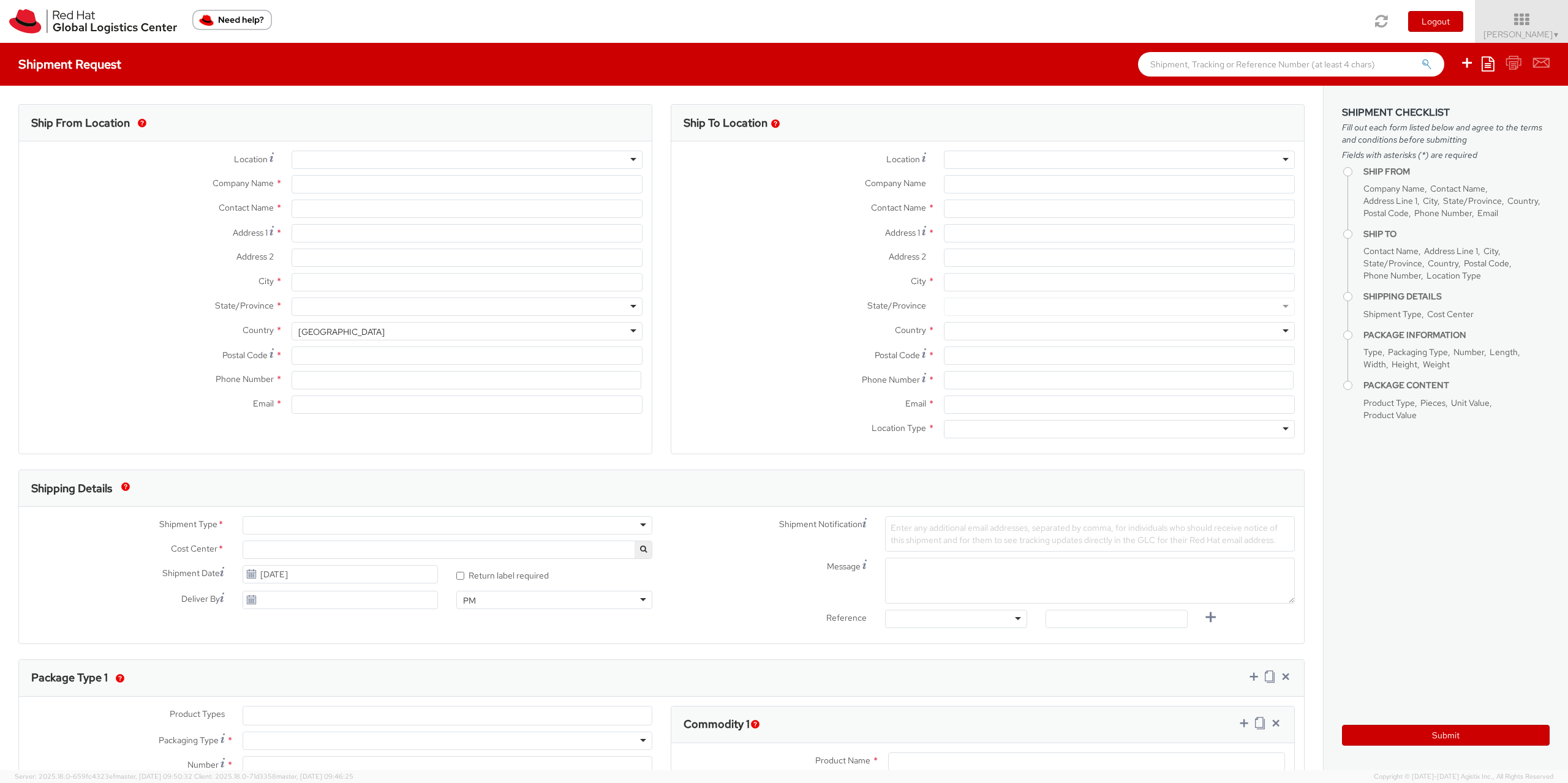
select select "901"
select select
type input "Red Hat Czech s.r.o."
type input "[PERSON_NAME]"
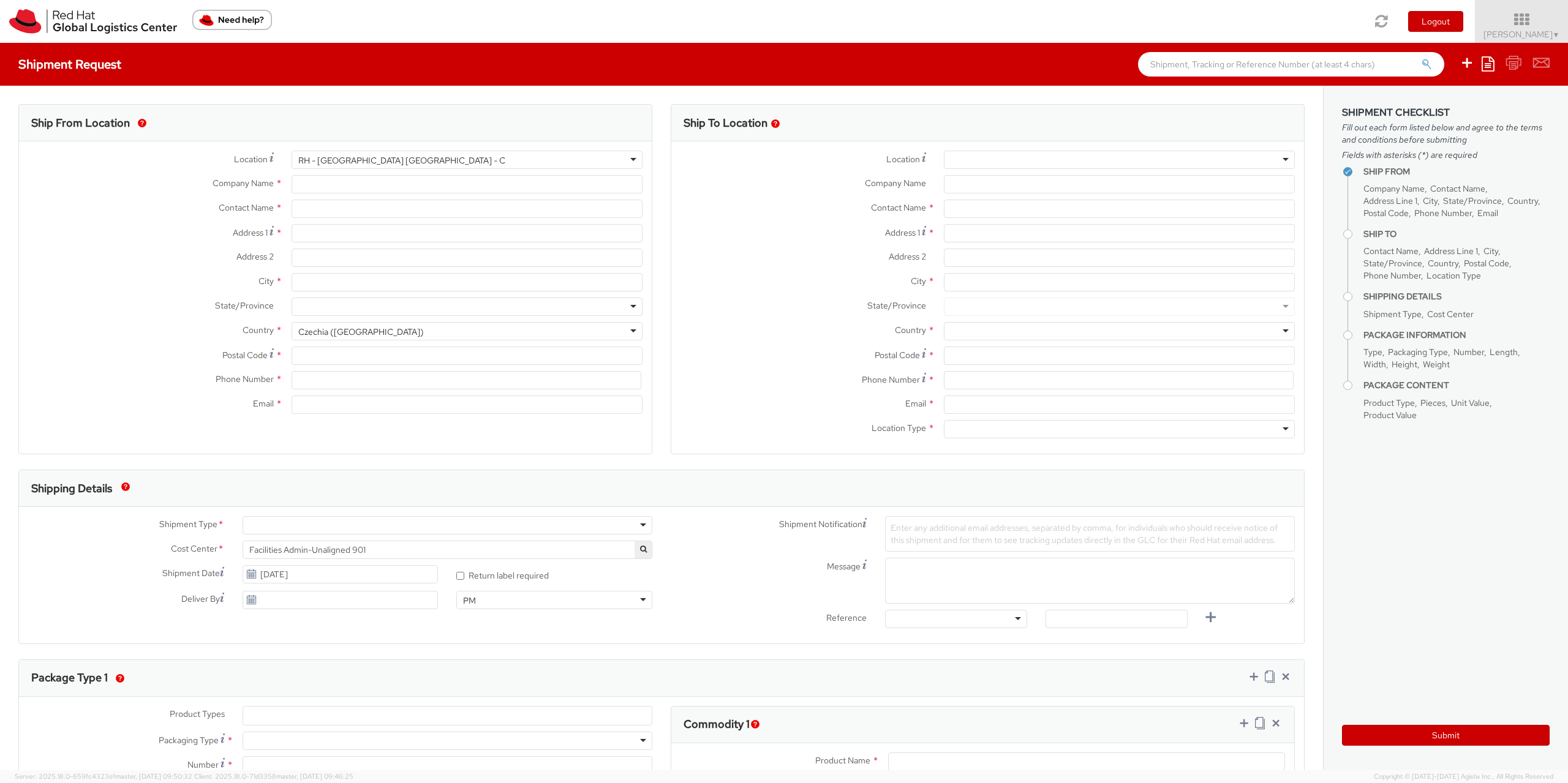
type input "Purkynova 665/115"
type input "[GEOGRAPHIC_DATA]"
type input "621 00"
type input "420722077148"
type input "[EMAIL_ADDRESS][DOMAIN_NAME]"
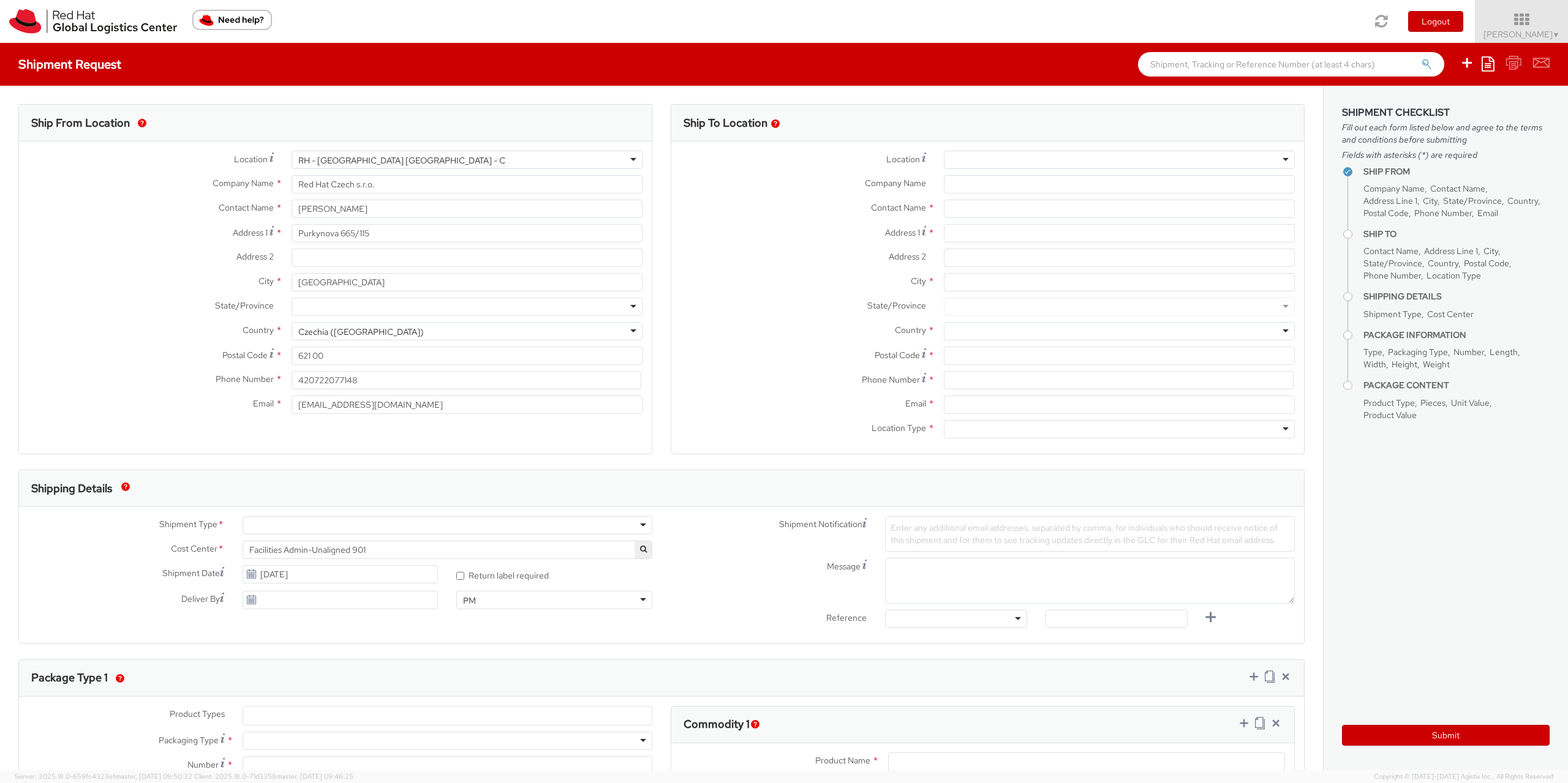
select select "CM"
select select "KGS"
click at [959, 157] on div at bounding box center [1120, 159] width 351 height 18
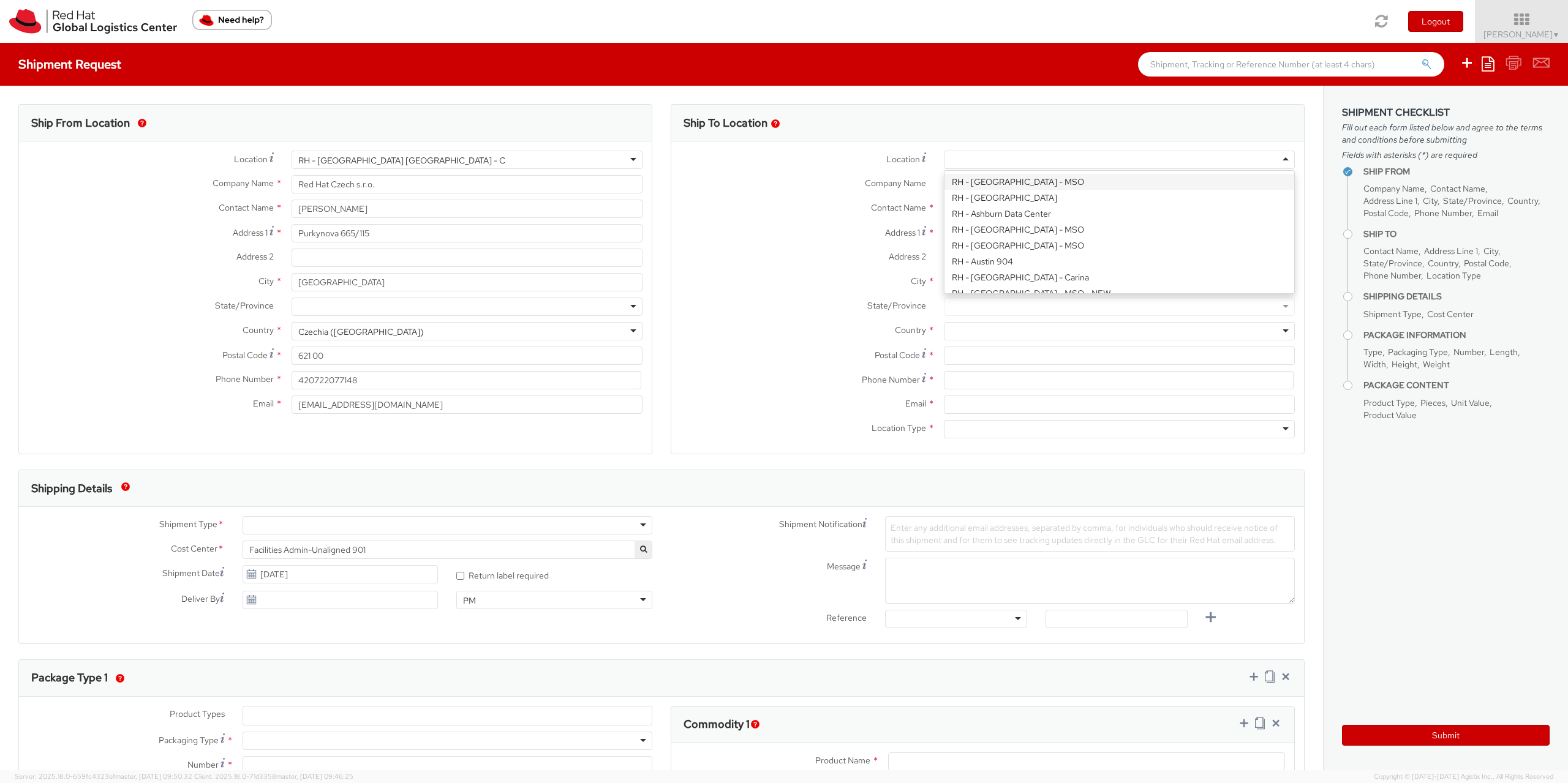
click at [965, 187] on div "Location * [GEOGRAPHIC_DATA] - [GEOGRAPHIC_DATA] - [GEOGRAPHIC_DATA] [GEOGRAPHI…" at bounding box center [987, 297] width 633 height 294
type input "Red Hat B.V."
type input "Fred [STREET_ADDRESS]"
type input "[GEOGRAPHIC_DATA]"
type input "1076 ED"
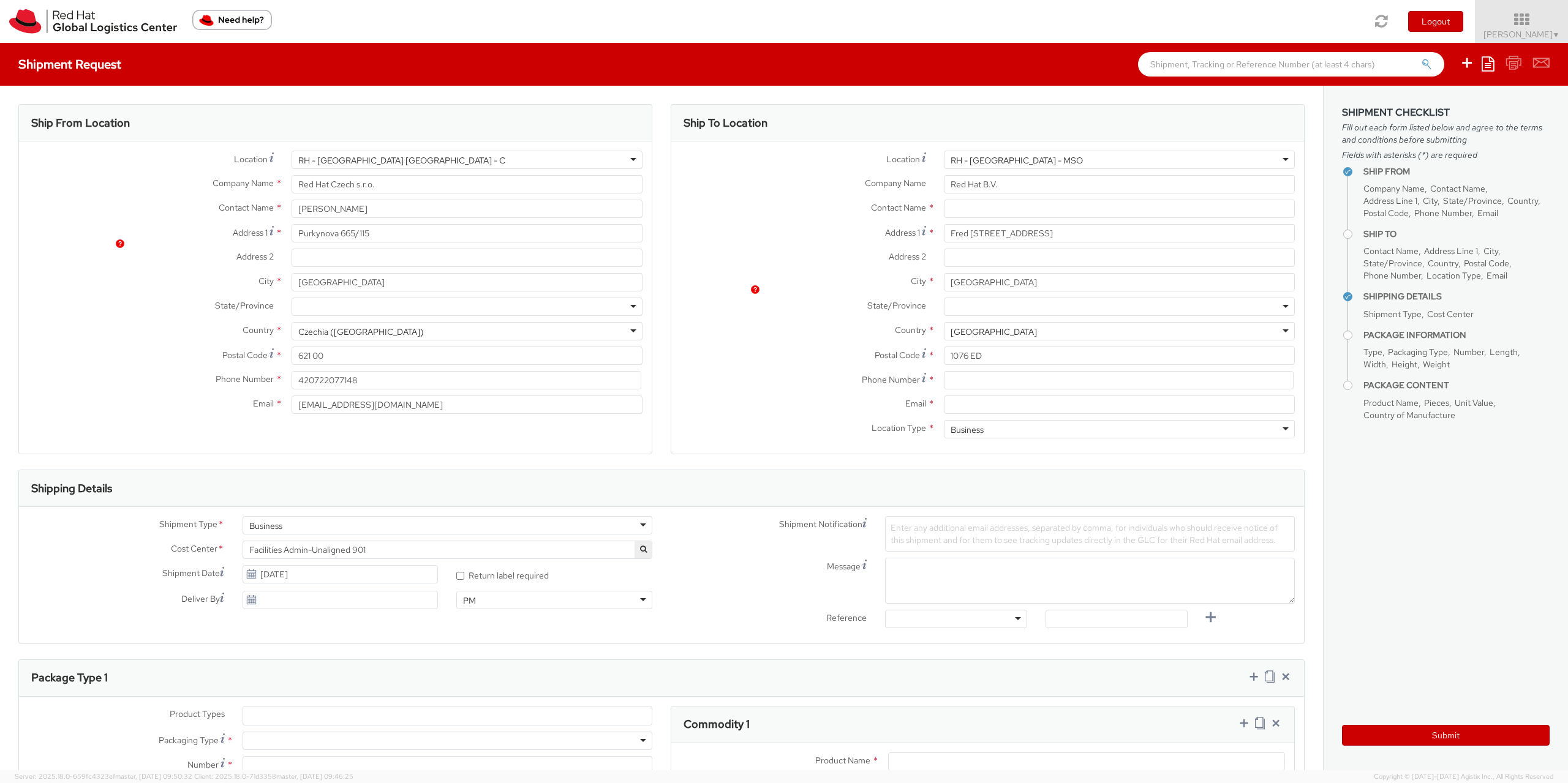
scroll to position [492, 0]
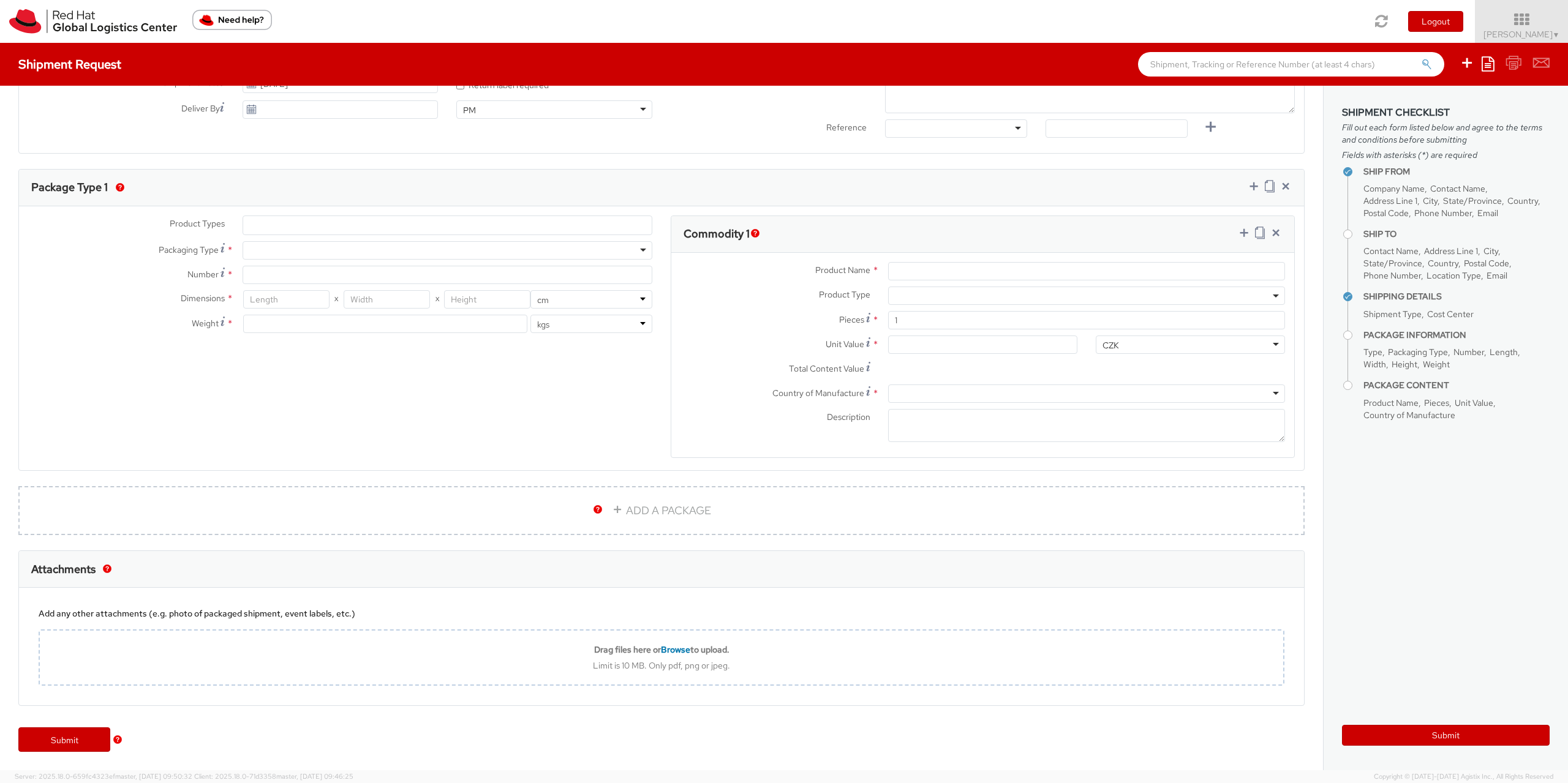
click at [259, 212] on div "Product Types * Documents Docking Station Laptop Monitor Other Hardware Server …" at bounding box center [661, 339] width 1285 height 264
click at [259, 219] on li at bounding box center [253, 225] width 19 height 18
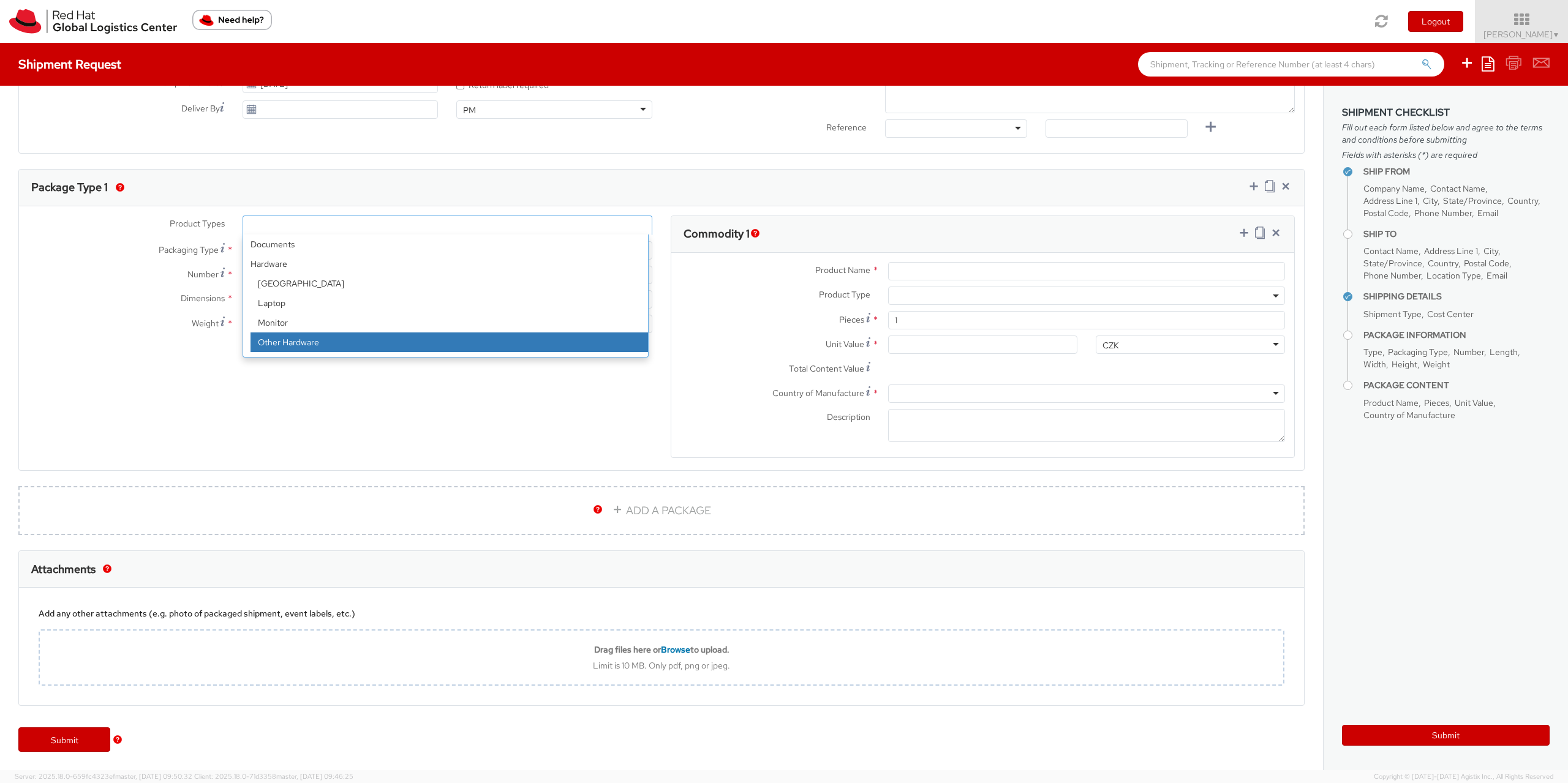
scroll to position [54, 0]
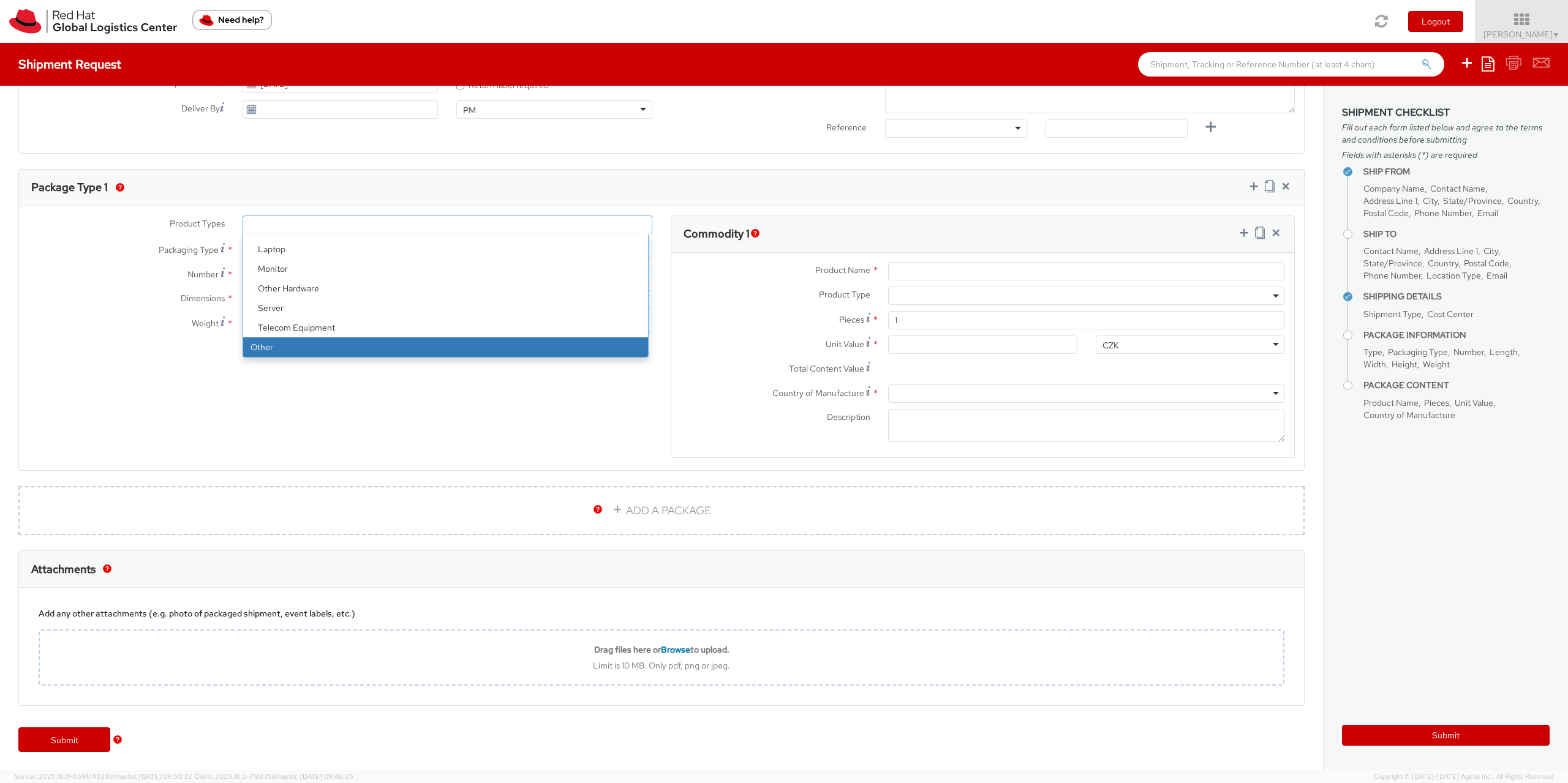
select select "OTHER"
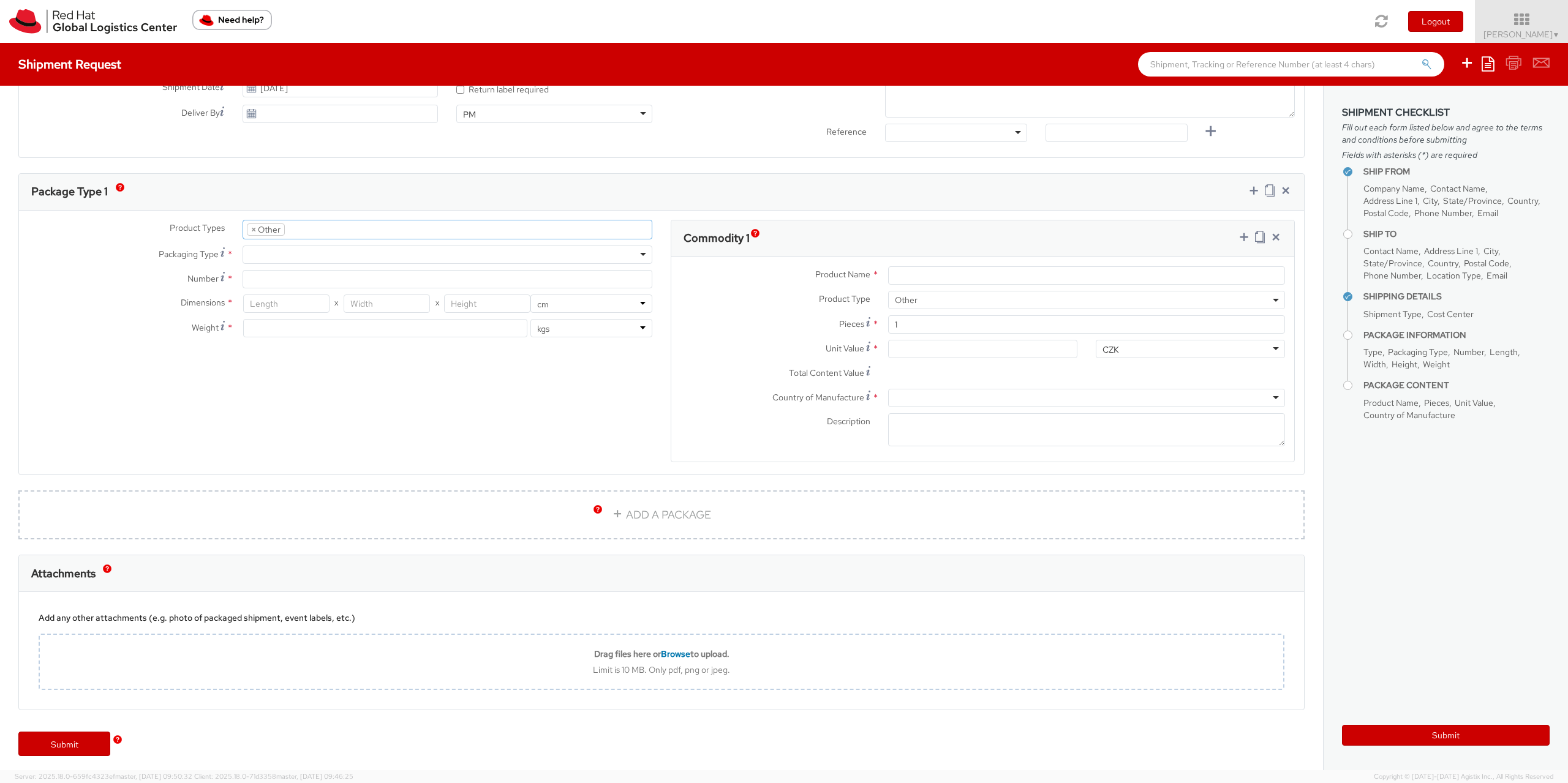
scroll to position [492, 0]
click at [299, 231] on li at bounding box center [295, 225] width 19 height 18
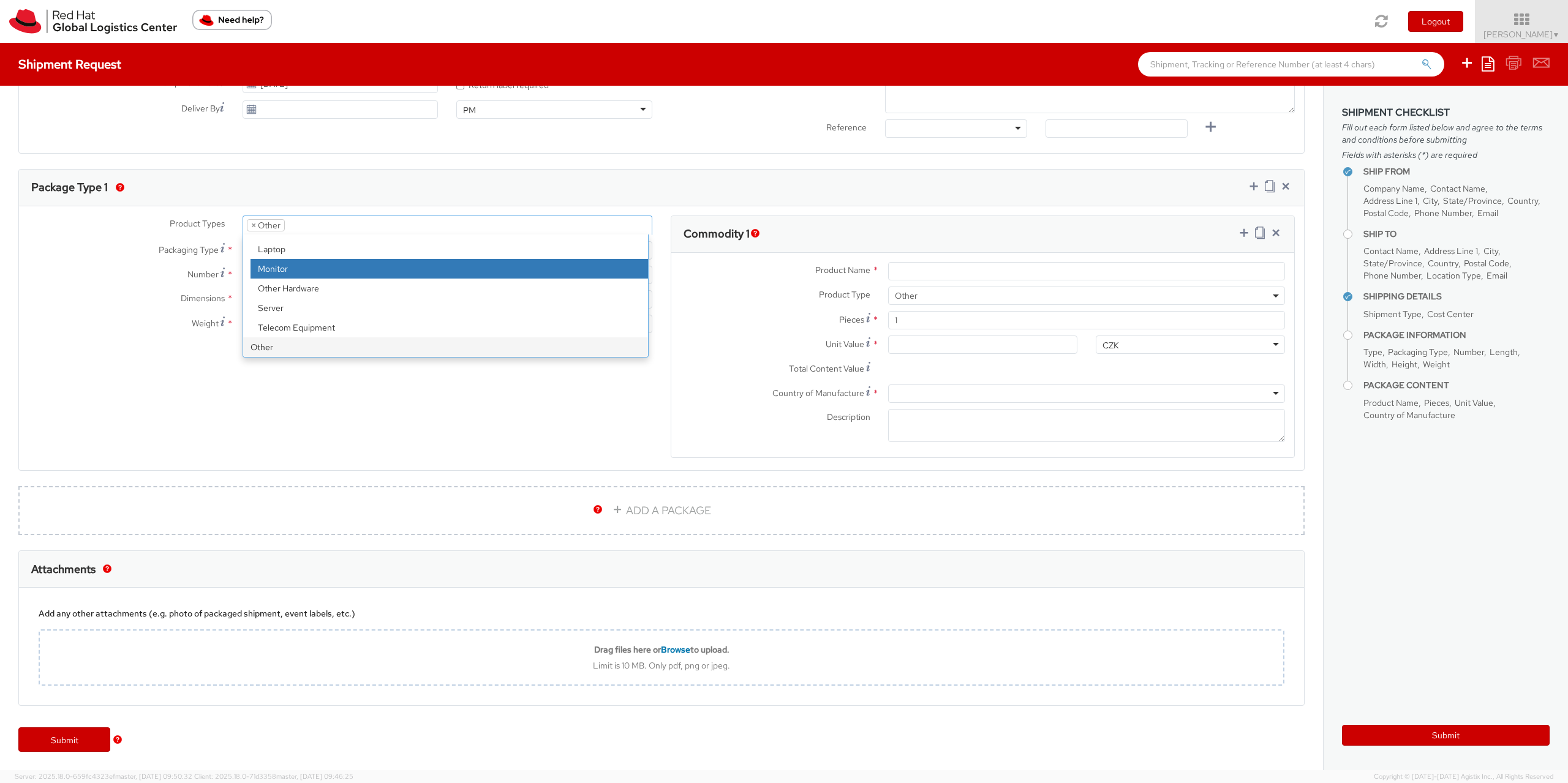
select select "MONITOR"
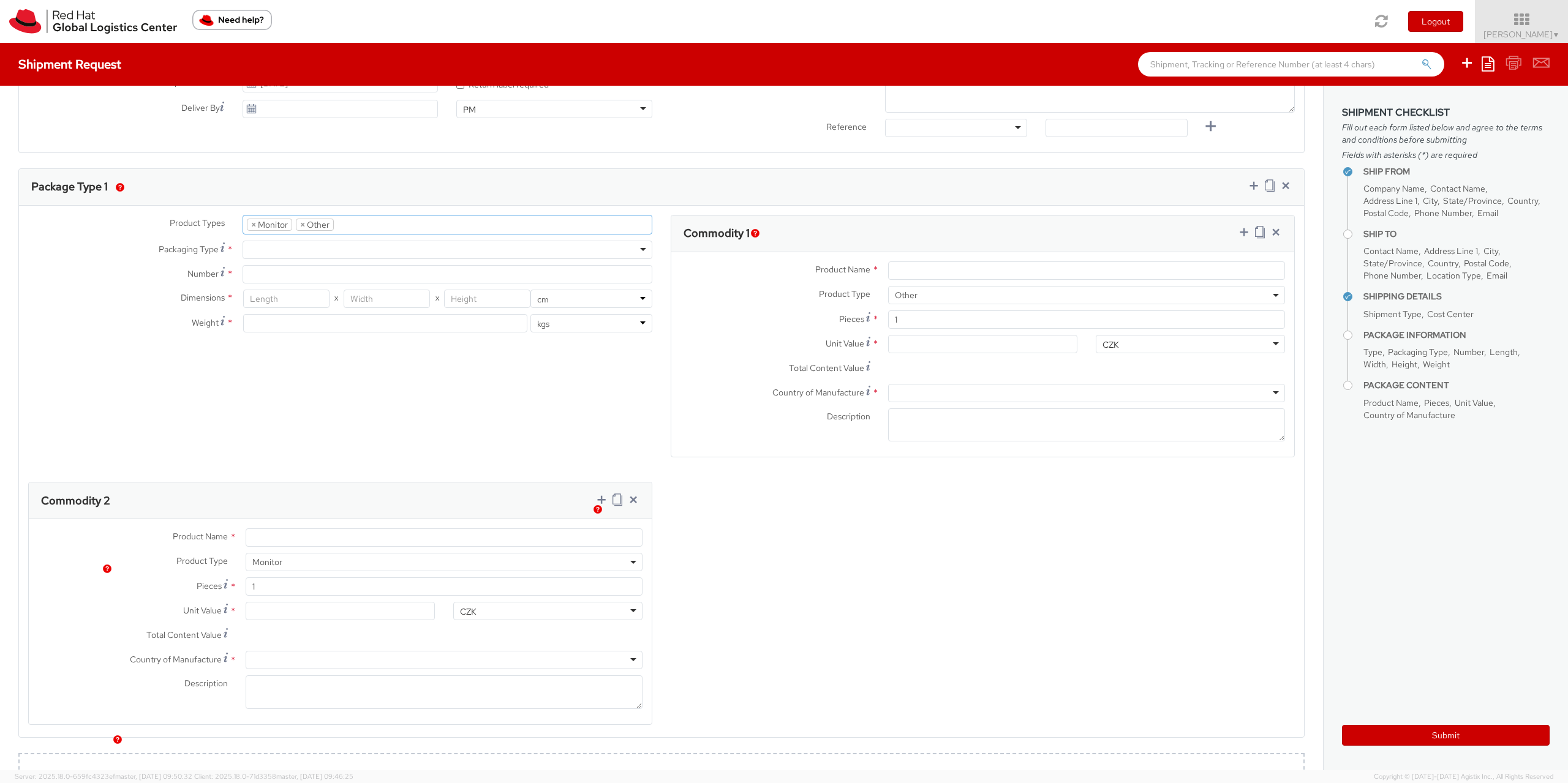
scroll to position [64, 0]
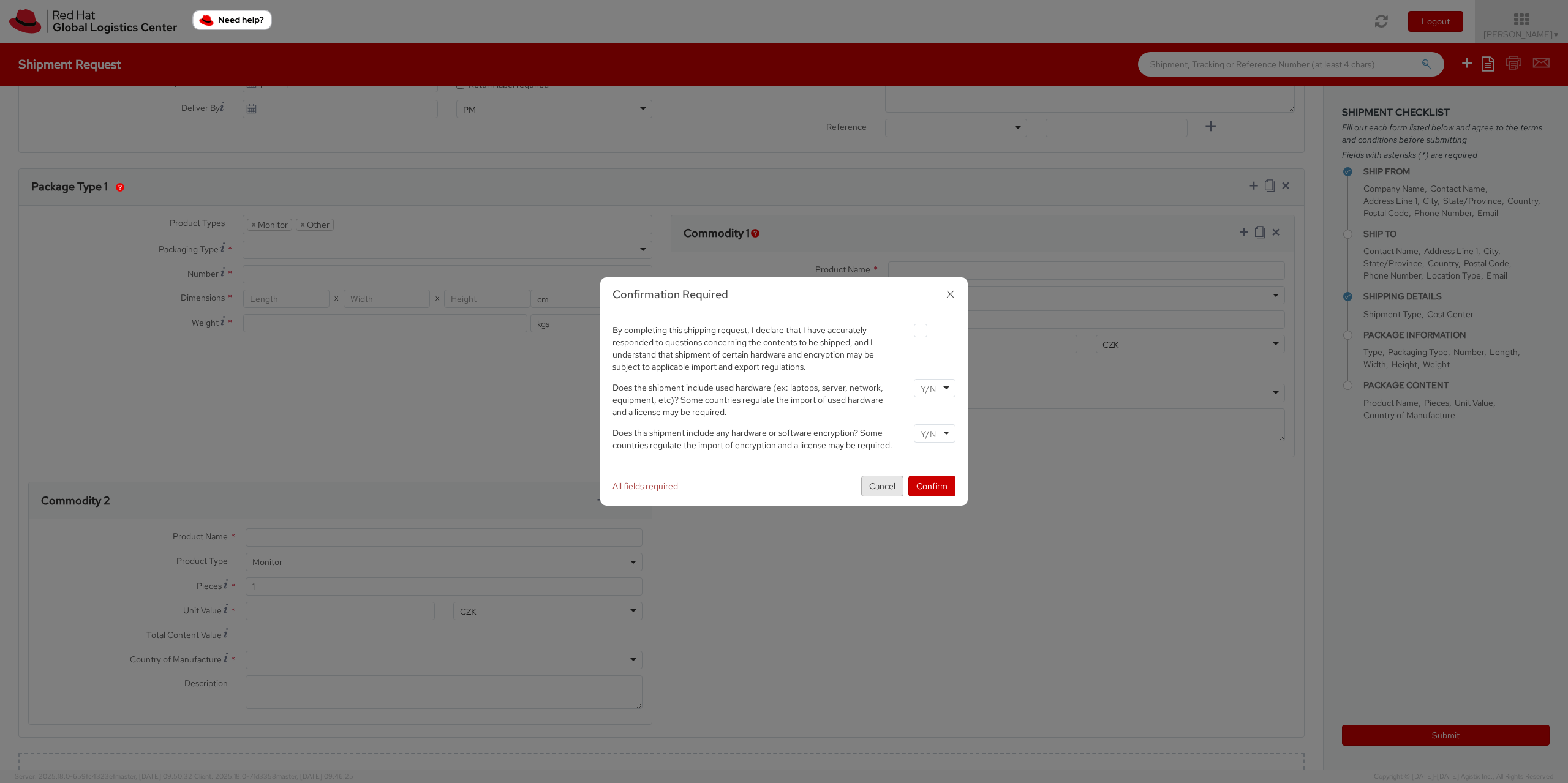
click at [878, 486] on button "Cancel" at bounding box center [883, 486] width 42 height 21
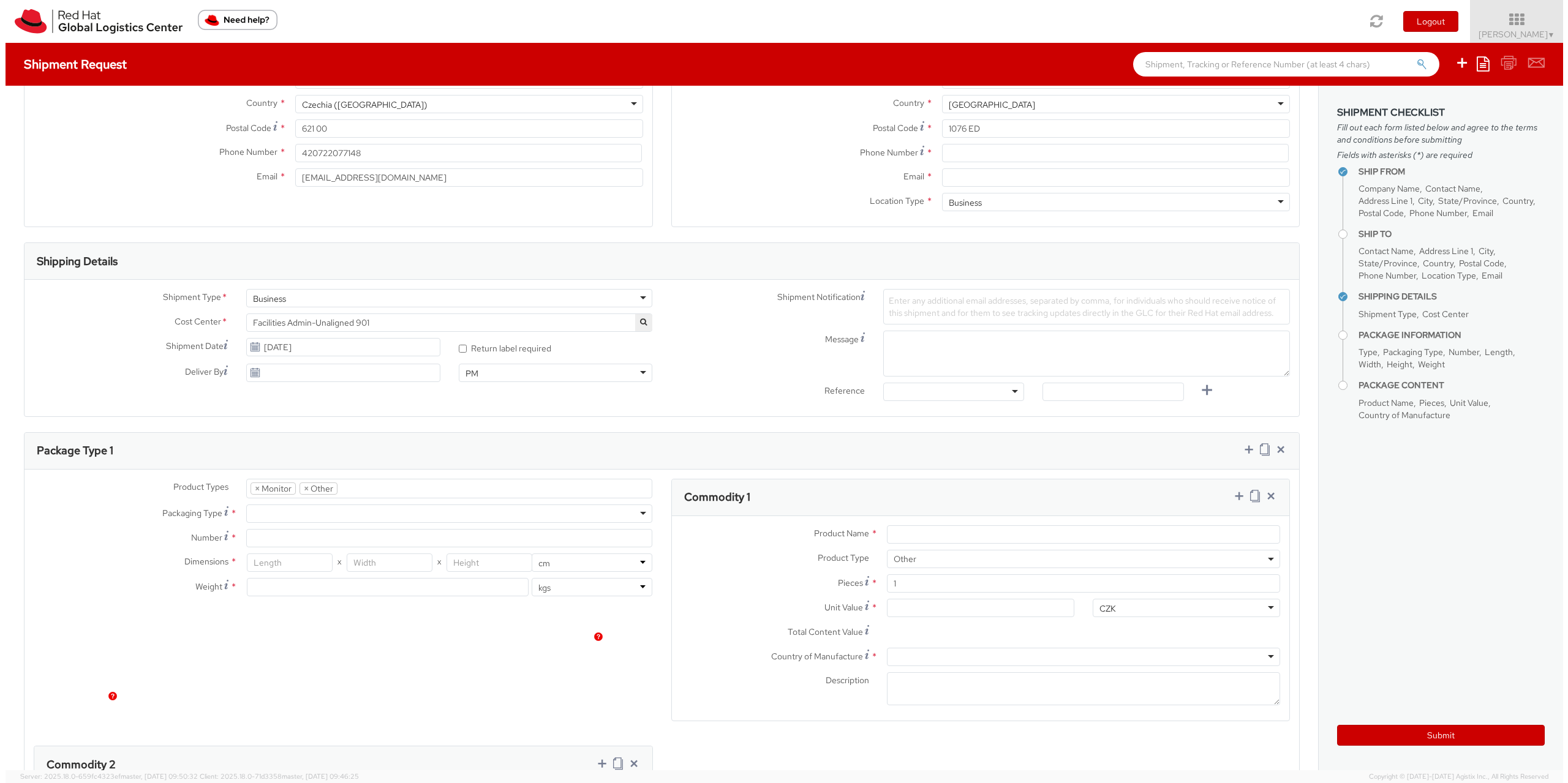
scroll to position [0, 0]
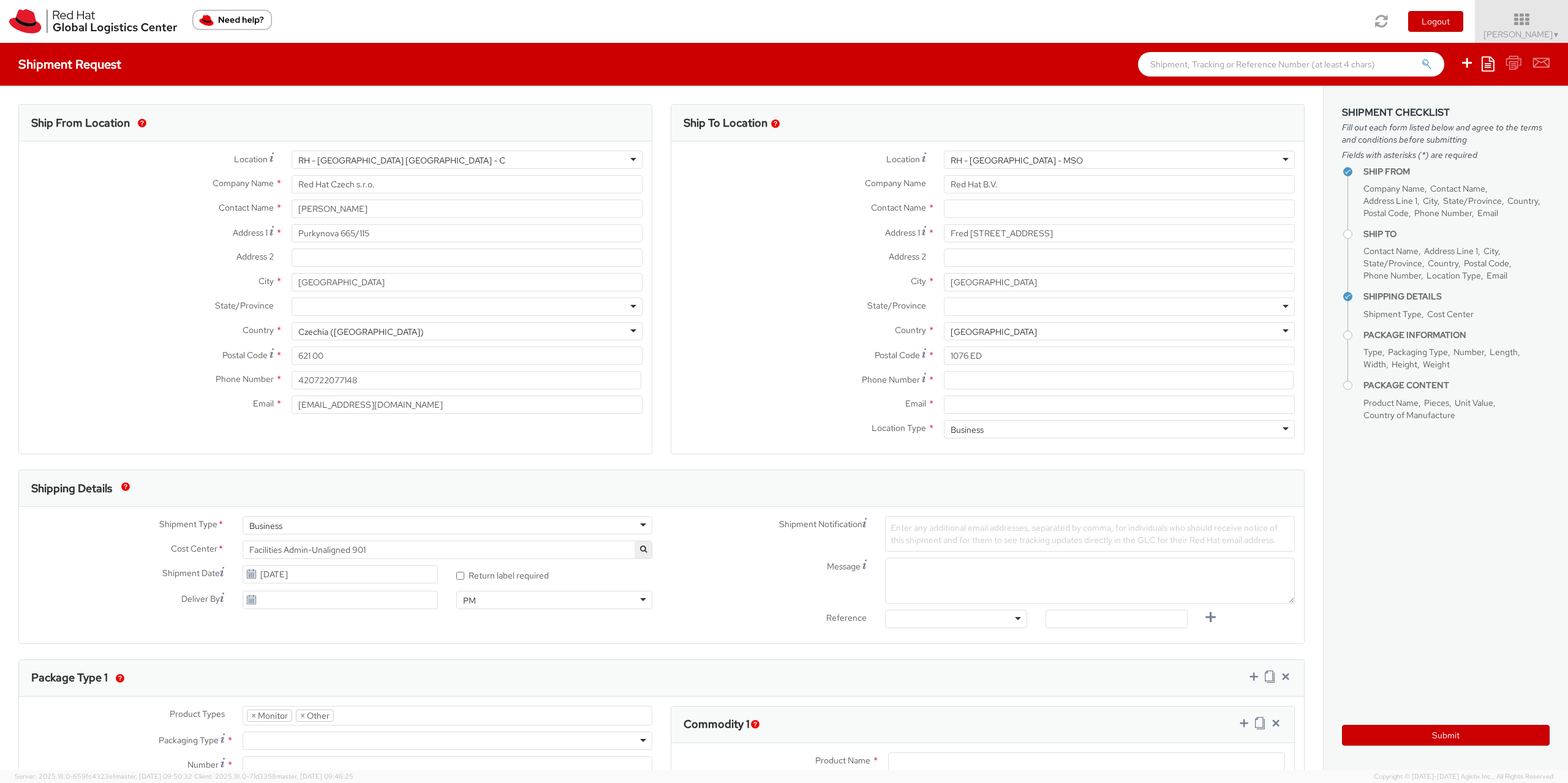
click at [956, 155] on div "RH - [GEOGRAPHIC_DATA] - MSO" at bounding box center [1016, 160] width 132 height 12
click at [843, 314] on label "State/Province *" at bounding box center [802, 306] width 263 height 16
click at [1049, 328] on div "[GEOGRAPHIC_DATA]" at bounding box center [1120, 331] width 351 height 18
click at [975, 403] on div "Location * [GEOGRAPHIC_DATA] - [GEOGRAPHIC_DATA] - [GEOGRAPHIC_DATA] [GEOGRAPHI…" at bounding box center [987, 297] width 633 height 294
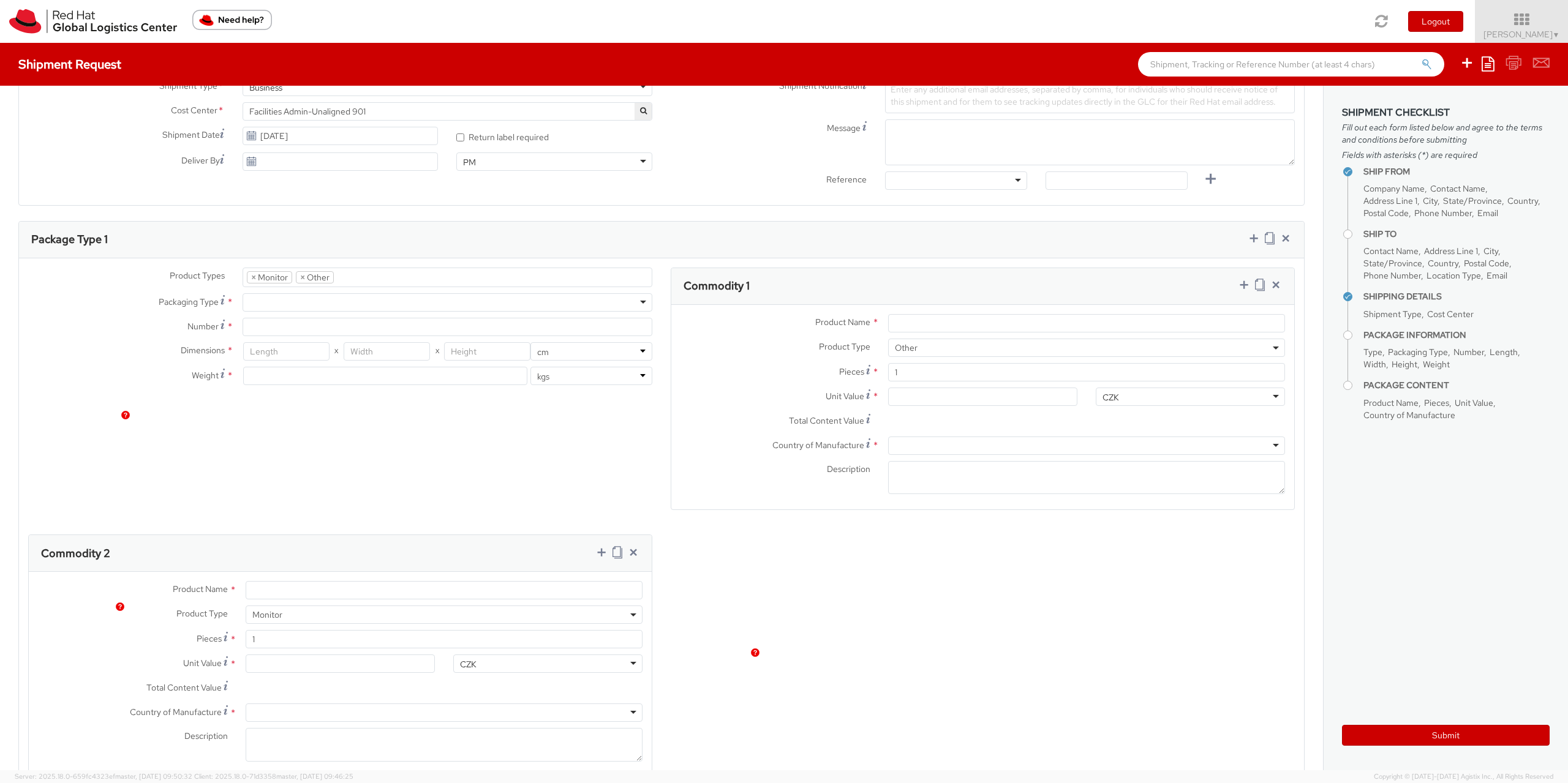
scroll to position [758, 0]
